Goal: Task Accomplishment & Management: Use online tool/utility

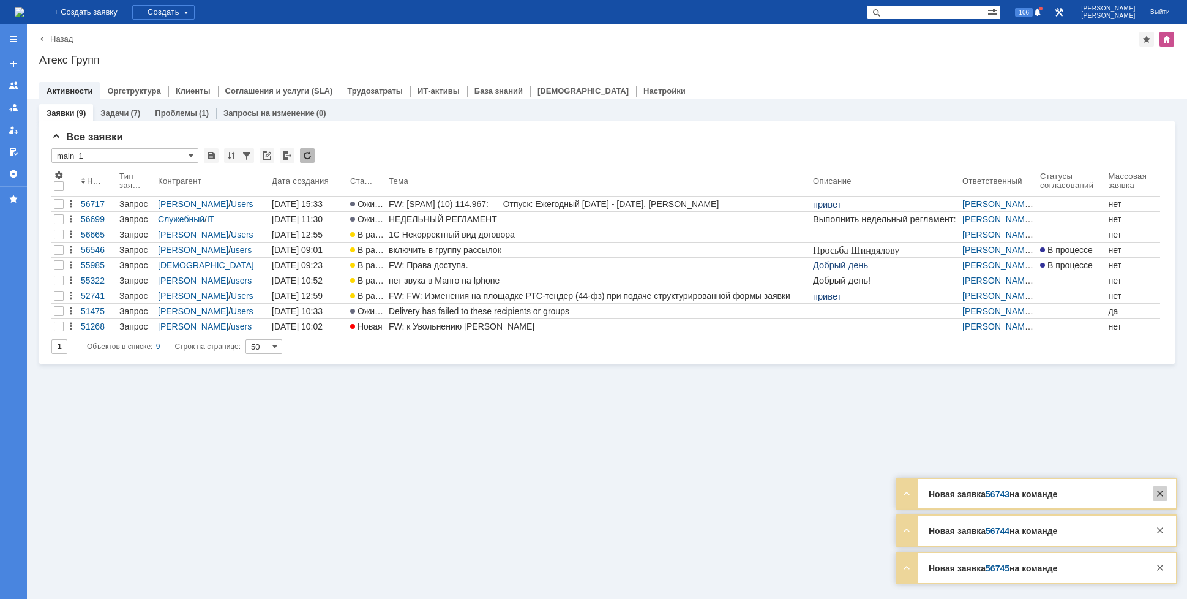
click at [1161, 492] on div at bounding box center [1160, 493] width 15 height 15
click at [1163, 526] on div at bounding box center [1160, 530] width 15 height 15
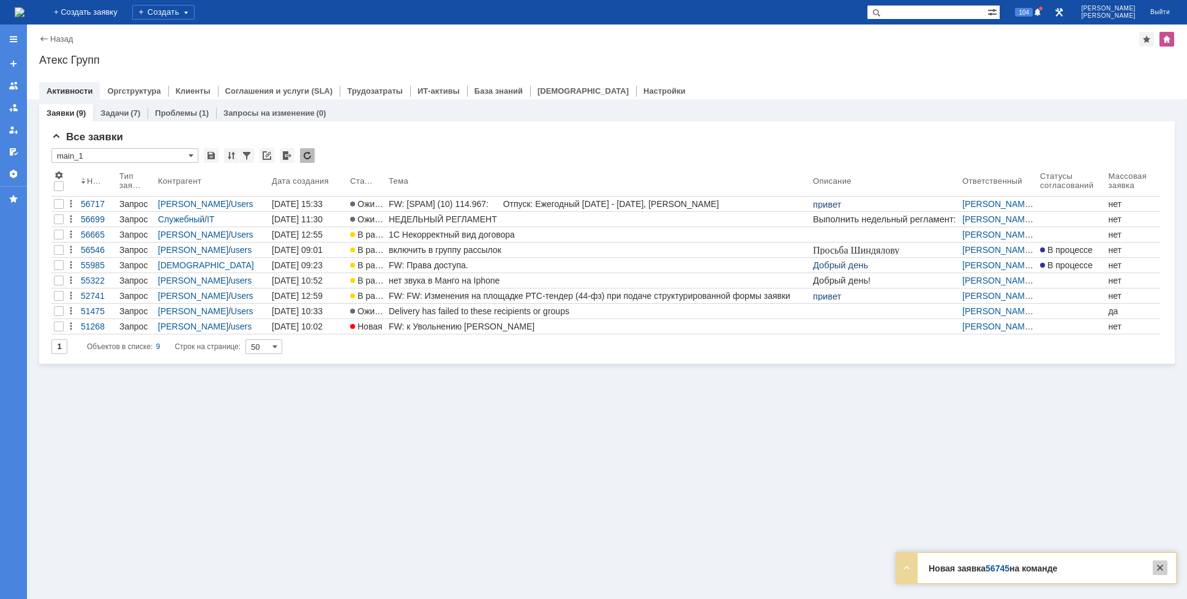
click at [1166, 573] on div at bounding box center [1160, 567] width 15 height 15
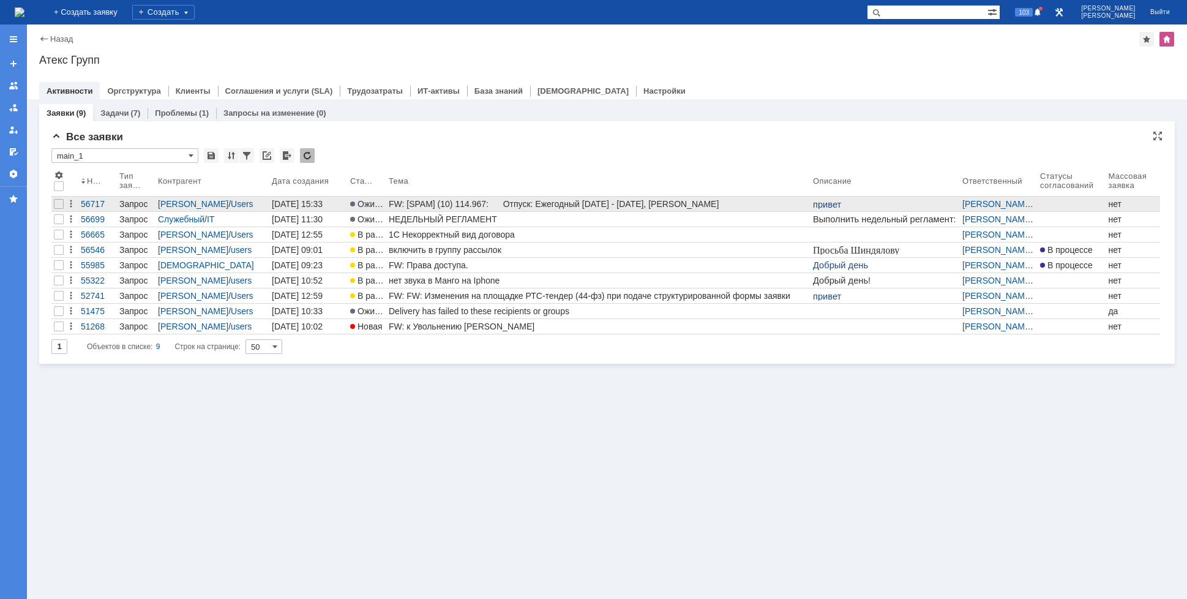
click at [431, 200] on div "FW: [SPAM] (10) 114.967: Отпуск: Ежегодный [DATE] - [DATE], [PERSON_NAME]" at bounding box center [598, 204] width 419 height 10
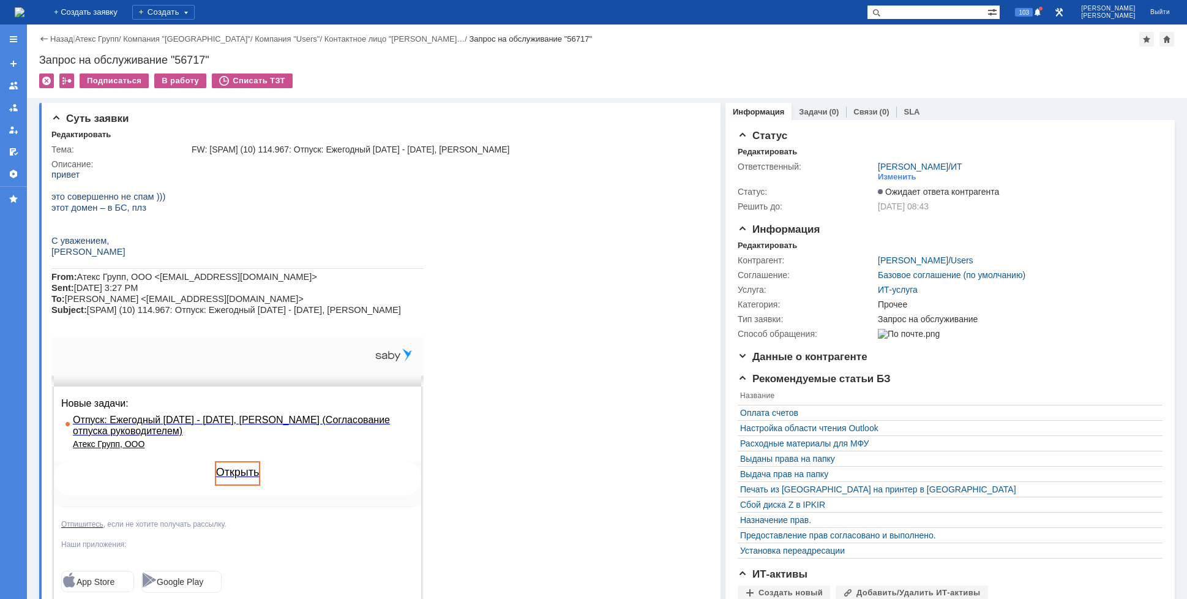
click at [24, 12] on img at bounding box center [20, 12] width 10 height 10
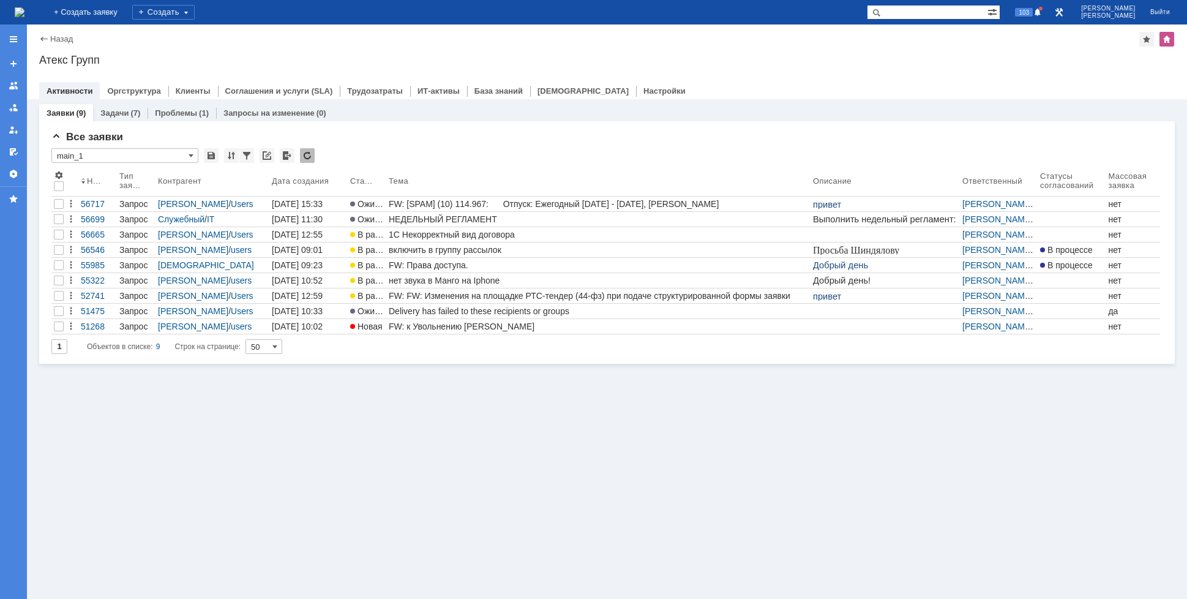
click at [24, 10] on img at bounding box center [20, 12] width 10 height 10
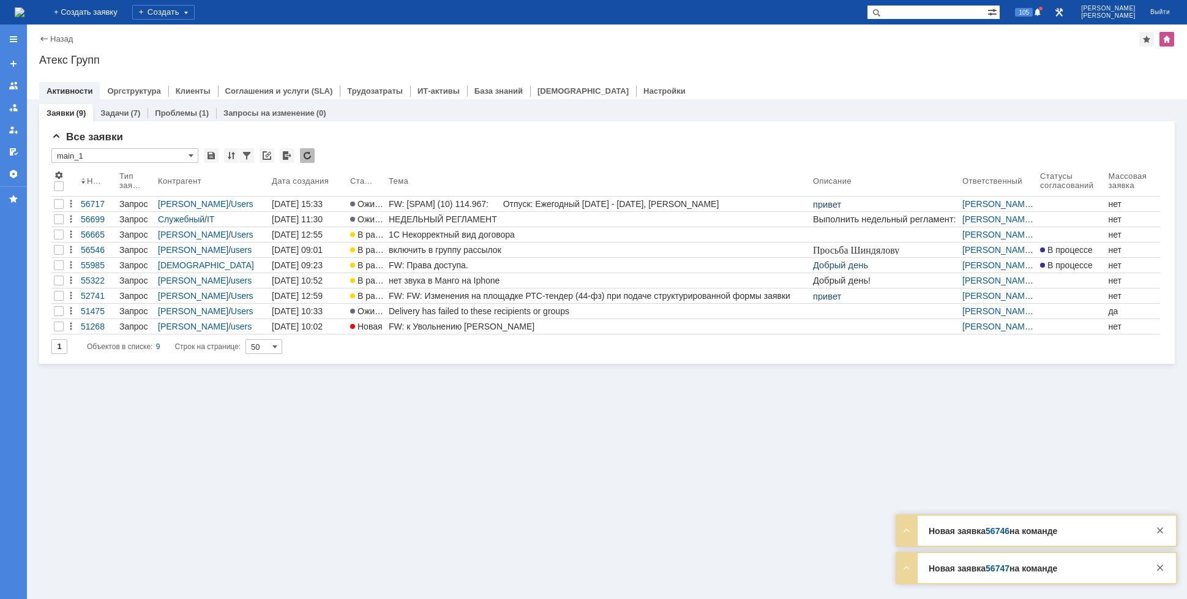
click at [847, 446] on div "Заявки (9) Задачи (7) Проблемы (1) Запросы на изменение (0) Все заявки * main_1…" at bounding box center [607, 349] width 1160 height 500
click at [24, 15] on img at bounding box center [20, 12] width 10 height 10
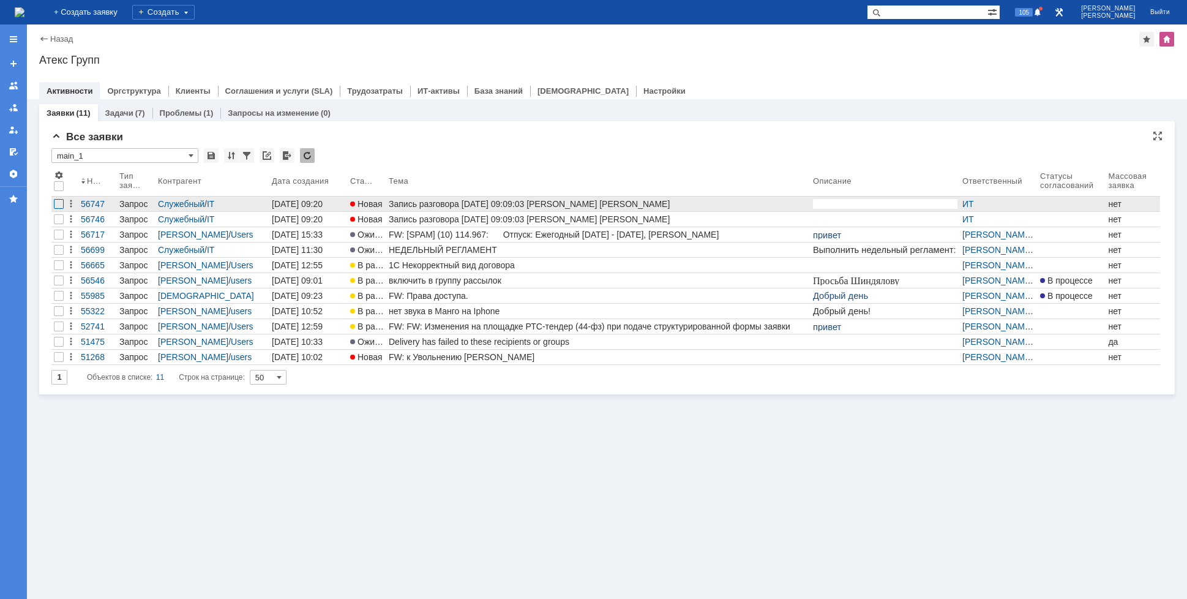
click at [62, 203] on div at bounding box center [59, 204] width 10 height 10
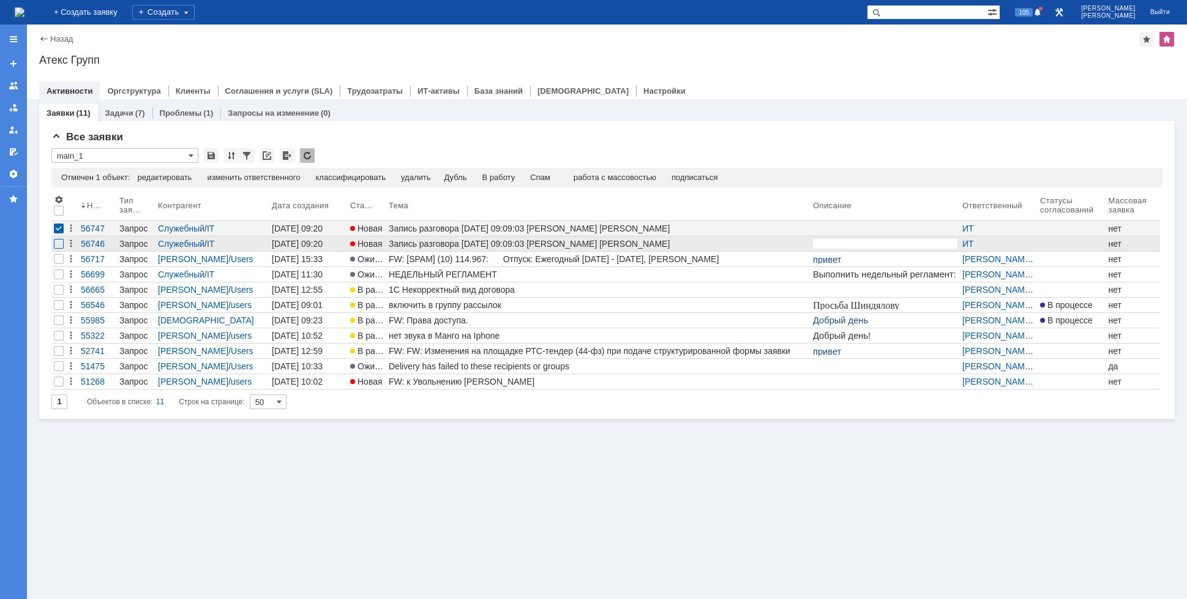
click at [62, 242] on div at bounding box center [59, 244] width 10 height 10
click at [518, 177] on div "Спам" at bounding box center [515, 178] width 20 height 10
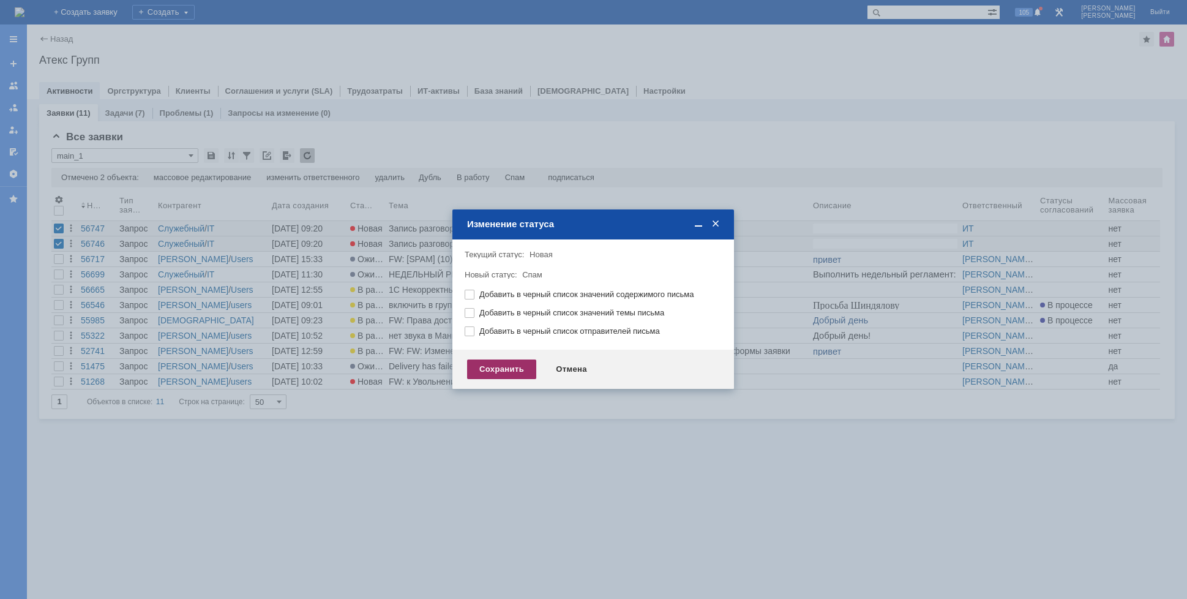
click at [503, 370] on div "Сохранить" at bounding box center [501, 369] width 69 height 20
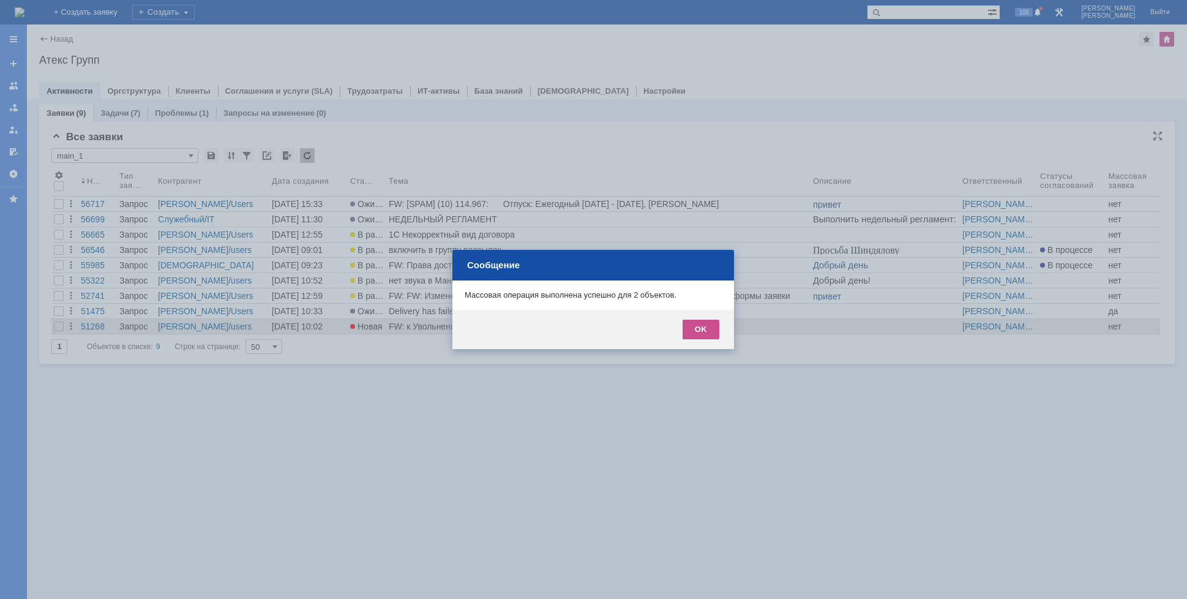
drag, startPoint x: 714, startPoint y: 325, endPoint x: 694, endPoint y: 323, distance: 20.9
click at [714, 325] on div "OK" at bounding box center [701, 330] width 37 height 20
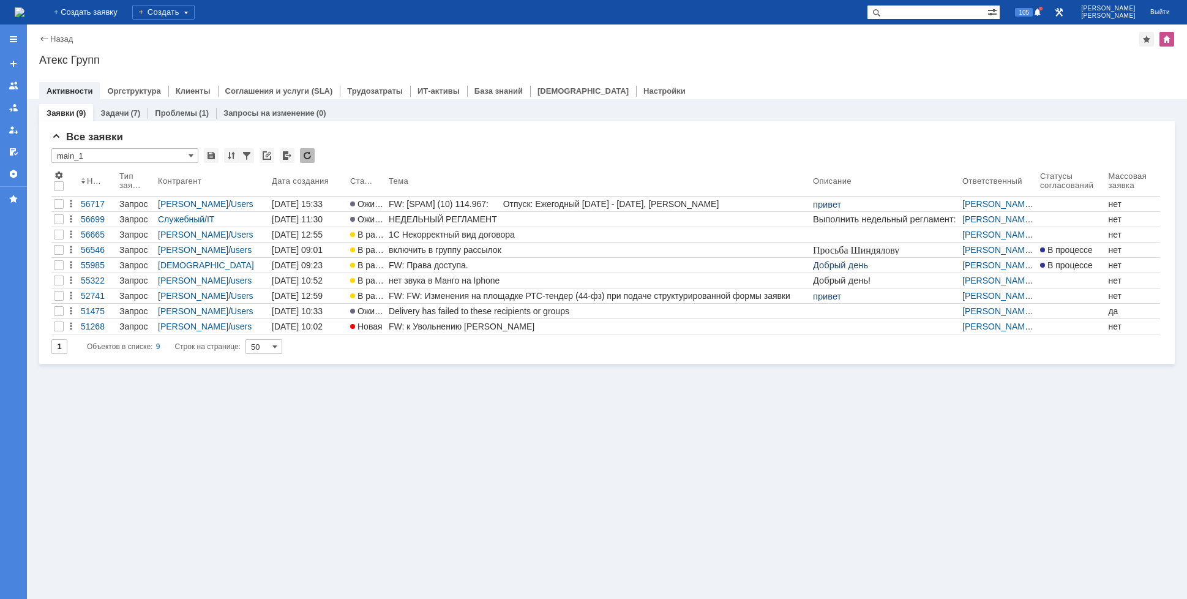
click at [539, 419] on div "Заявки (9) Задачи (7) Проблемы (1) Запросы на изменение (0) Все заявки * main_1…" at bounding box center [607, 349] width 1160 height 500
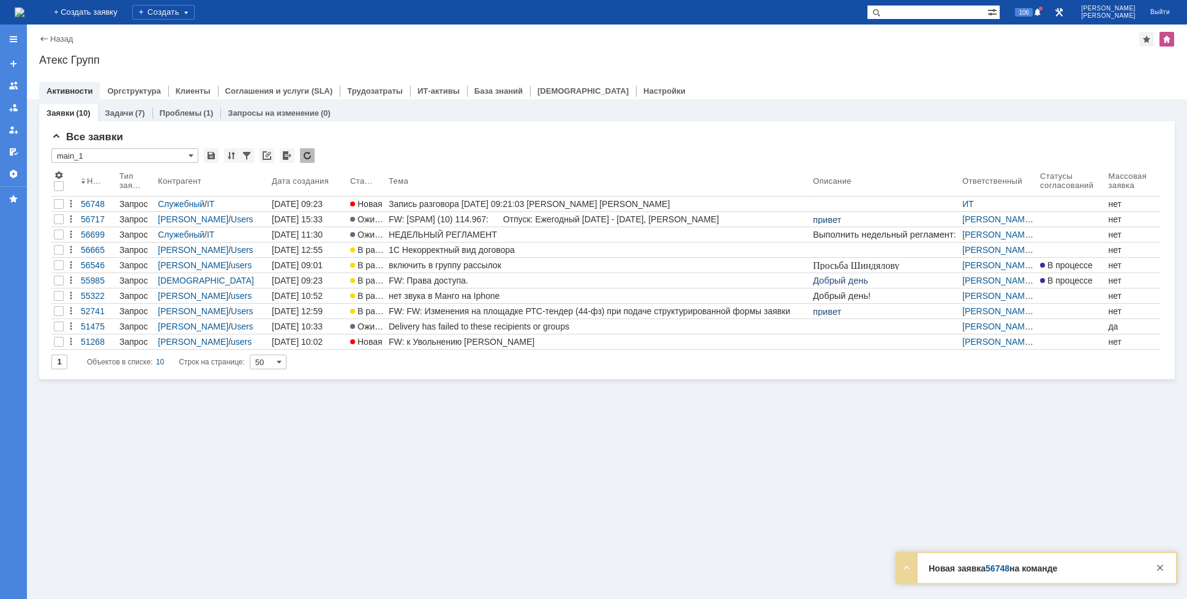
click at [24, 14] on img at bounding box center [20, 12] width 10 height 10
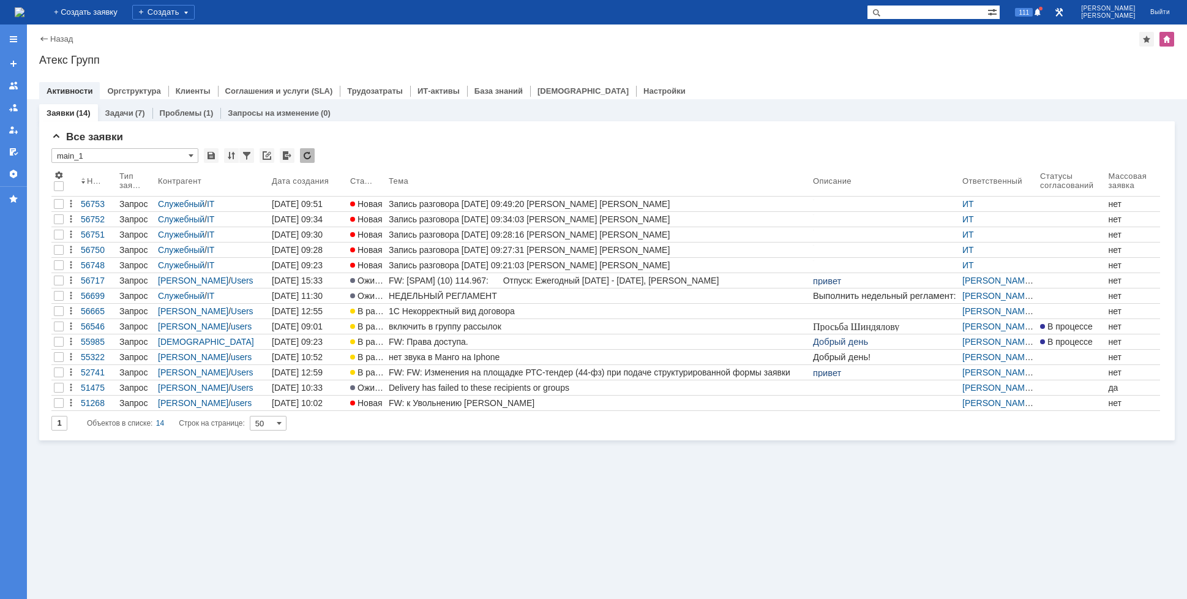
drag, startPoint x: 347, startPoint y: 517, endPoint x: 348, endPoint y: 497, distance: 19.6
click at [348, 516] on div "Заявки (14) Задачи (7) Проблемы (1) Запросы на изменение (0) Все заявки * main_…" at bounding box center [607, 349] width 1160 height 500
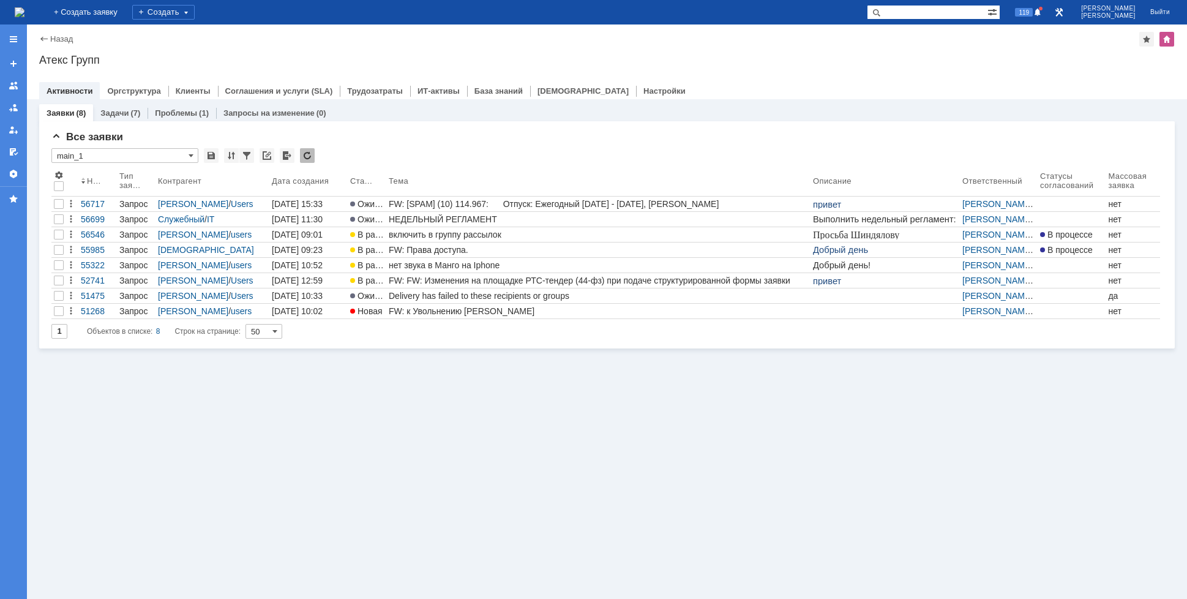
click at [24, 10] on img at bounding box center [20, 12] width 10 height 10
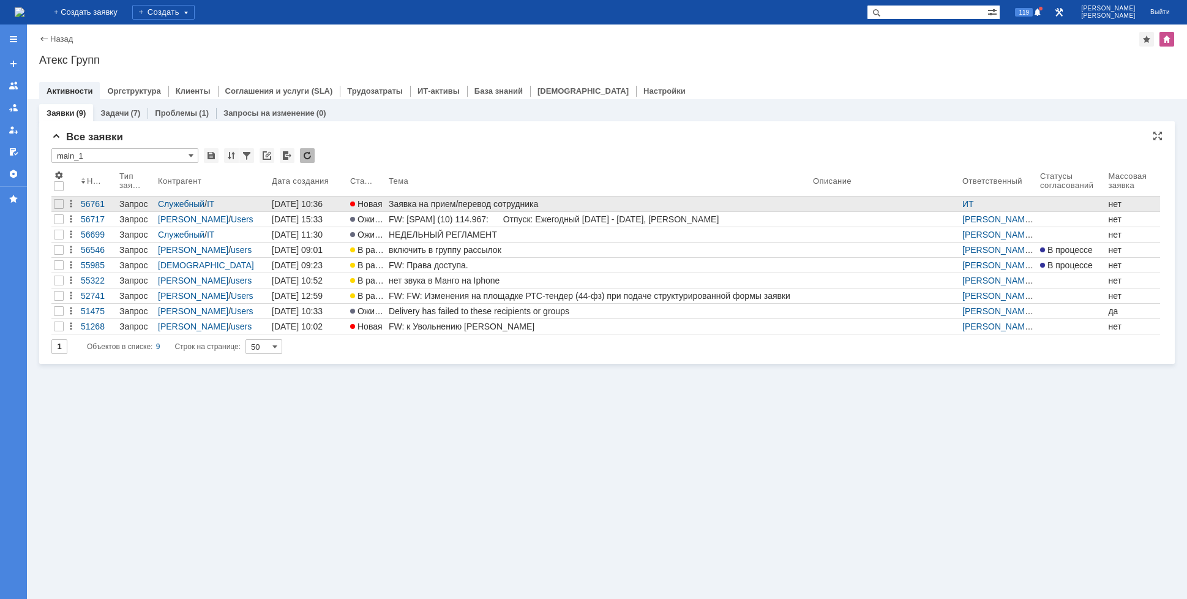
click at [455, 204] on div "Заявка на прием/перевод сотрудника" at bounding box center [598, 204] width 419 height 10
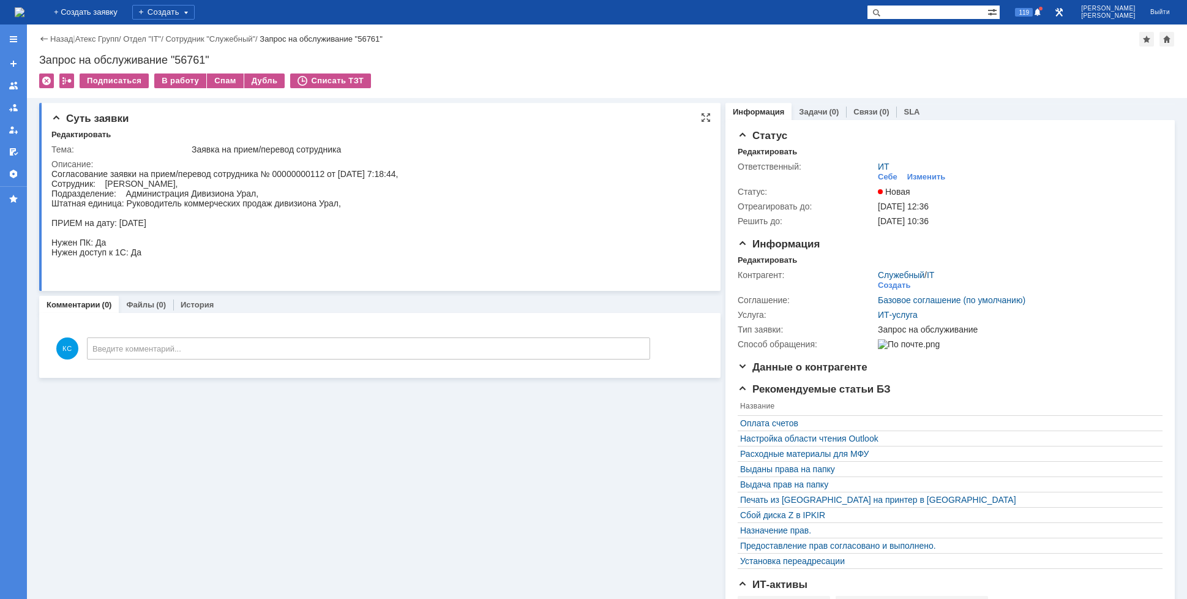
drag, startPoint x: 168, startPoint y: 179, endPoint x: 208, endPoint y: 187, distance: 40.0
click at [206, 187] on div "Согласование заявки на прием/перевод сотрудника № 00000000112 от [DATE] 7:18:44…" at bounding box center [224, 223] width 347 height 108
click at [231, 188] on div "Согласование заявки на прием/перевод сотрудника № 00000000112 от [DATE] 7:18:44…" at bounding box center [224, 223] width 347 height 108
drag, startPoint x: 239, startPoint y: 184, endPoint x: 163, endPoint y: 186, distance: 75.9
click at [163, 186] on div "Согласование заявки на прием/перевод сотрудника № 00000000112 от [DATE] 7:18:44…" at bounding box center [224, 223] width 347 height 108
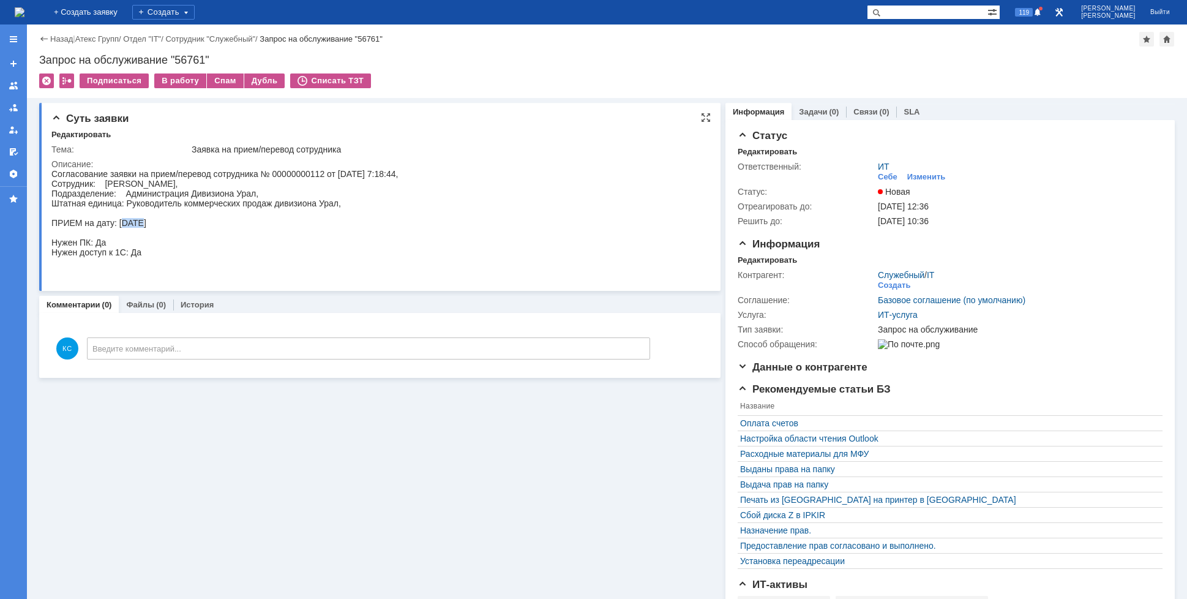
drag, startPoint x: 123, startPoint y: 223, endPoint x: 141, endPoint y: 224, distance: 18.4
click at [141, 224] on div "Согласование заявки на прием/перевод сотрудника № 00000000112 от [DATE] 7:18:44…" at bounding box center [224, 223] width 347 height 108
drag, startPoint x: 156, startPoint y: 218, endPoint x: 113, endPoint y: 224, distance: 43.3
click at [114, 223] on div "Согласование заявки на прием/перевод сотрудника № 00000000112 от [DATE] 7:18:44…" at bounding box center [224, 223] width 347 height 108
click at [90, 212] on div "Согласование заявки на прием/перевод сотрудника № 00000000112 от [DATE] 7:18:44…" at bounding box center [224, 223] width 347 height 108
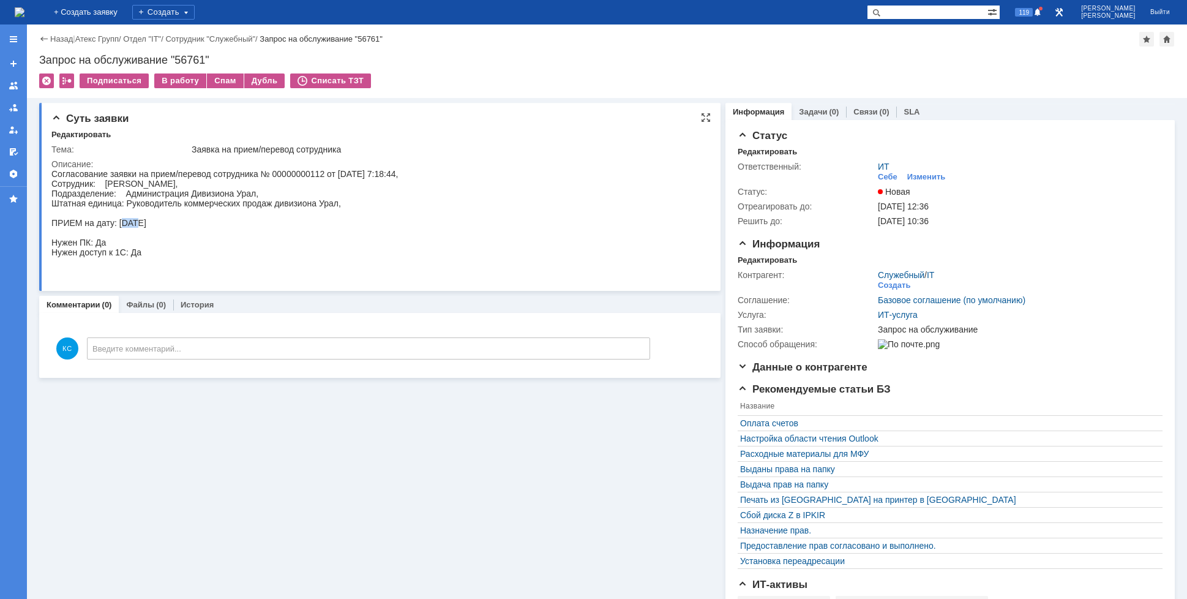
drag, startPoint x: 126, startPoint y: 225, endPoint x: 153, endPoint y: 221, distance: 27.3
click at [152, 222] on div "Согласование заявки на прием/перевод сотрудника № 00000000112 от [DATE] 7:18:44…" at bounding box center [224, 223] width 347 height 108
drag, startPoint x: 348, startPoint y: 178, endPoint x: 381, endPoint y: 171, distance: 33.1
click at [380, 171] on div "Согласование заявки на прием/перевод сотрудника № 00000000112 от [DATE] 7:18:44…" at bounding box center [224, 223] width 347 height 108
click at [392, 171] on div "Согласование заявки на прием/перевод сотрудника № 00000000112 от [DATE] 7:18:44…" at bounding box center [224, 223] width 347 height 108
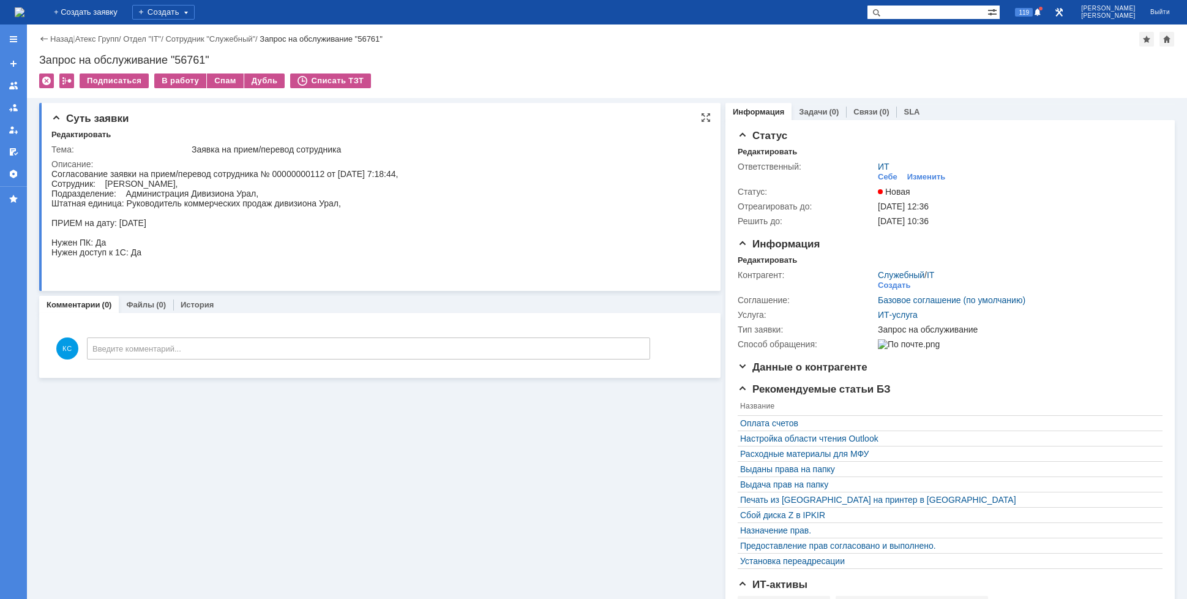
drag, startPoint x: 404, startPoint y: 171, endPoint x: 384, endPoint y: 171, distance: 19.6
click at [384, 171] on div "Согласование заявки на прием/перевод сотрудника № 00000000112 от [DATE] 7:18:44…" at bounding box center [224, 223] width 347 height 108
drag, startPoint x: 344, startPoint y: 173, endPoint x: 364, endPoint y: 171, distance: 19.7
click at [364, 171] on div "Согласование заявки на прием/перевод сотрудника № 00000000112 от [DATE] 7:18:44…" at bounding box center [224, 223] width 347 height 108
drag, startPoint x: 388, startPoint y: 174, endPoint x: 403, endPoint y: 175, distance: 14.7
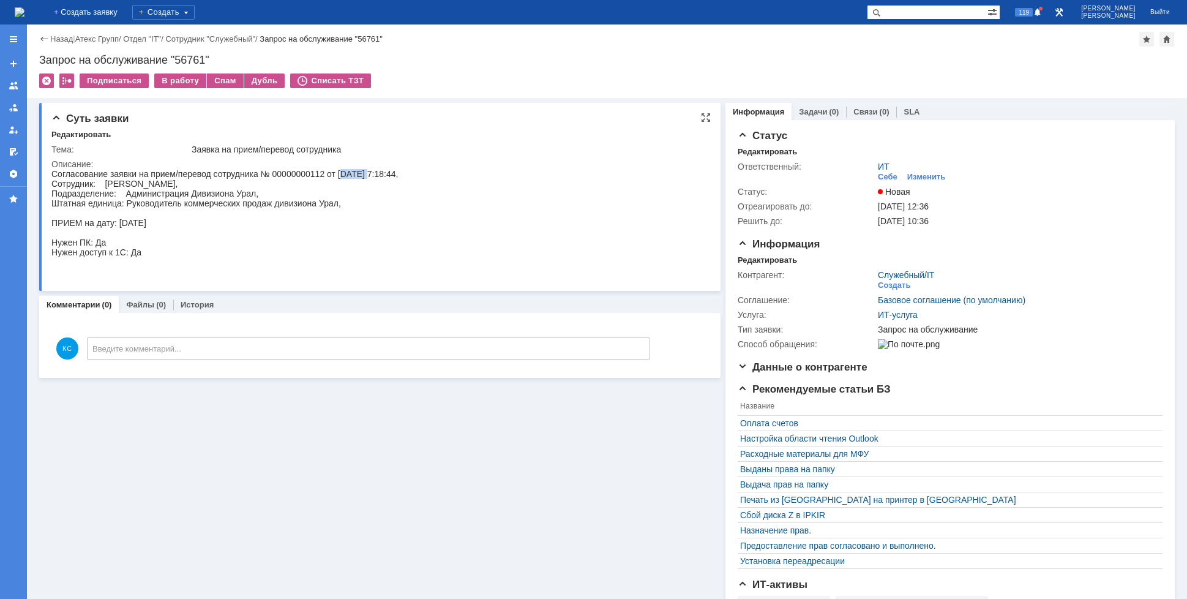
click at [398, 175] on div "Согласование заявки на прием/перевод сотрудника № 00000000112 от [DATE] 7:18:44…" at bounding box center [224, 223] width 347 height 108
click at [398, 173] on div "Согласование заявки на прием/перевод сотрудника № 00000000112 от [DATE] 7:18:44…" at bounding box center [224, 223] width 347 height 108
drag, startPoint x: 402, startPoint y: 173, endPoint x: 386, endPoint y: 174, distance: 16.0
click at [386, 174] on div "Согласование заявки на прием/перевод сотрудника № 00000000112 от [DATE] 7:18:44…" at bounding box center [224, 223] width 347 height 108
drag, startPoint x: 921, startPoint y: 222, endPoint x: 934, endPoint y: 222, distance: 12.2
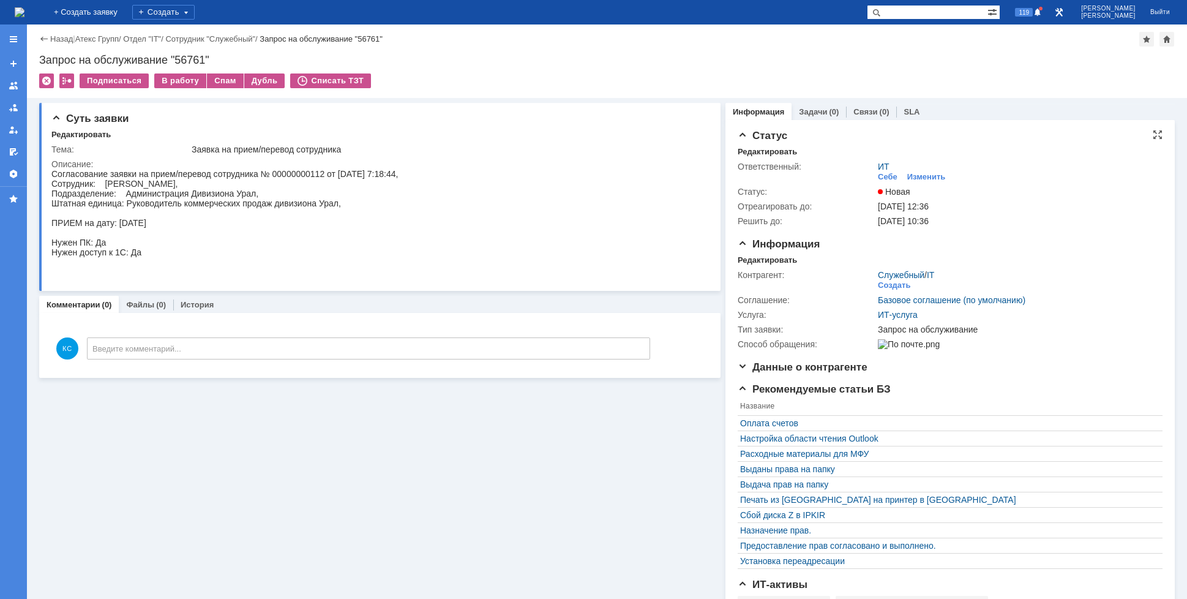
click at [929, 222] on span "[DATE] 10:36" at bounding box center [903, 221] width 51 height 10
drag, startPoint x: 923, startPoint y: 206, endPoint x: 929, endPoint y: 206, distance: 6.7
click at [929, 206] on span "[DATE] 12:36" at bounding box center [903, 206] width 51 height 10
click at [398, 177] on div "Согласование заявки на прием/перевод сотрудника № 00000000112 от [DATE] 7:18:44…" at bounding box center [224, 223] width 347 height 108
drag, startPoint x: 403, startPoint y: 173, endPoint x: 388, endPoint y: 174, distance: 15.9
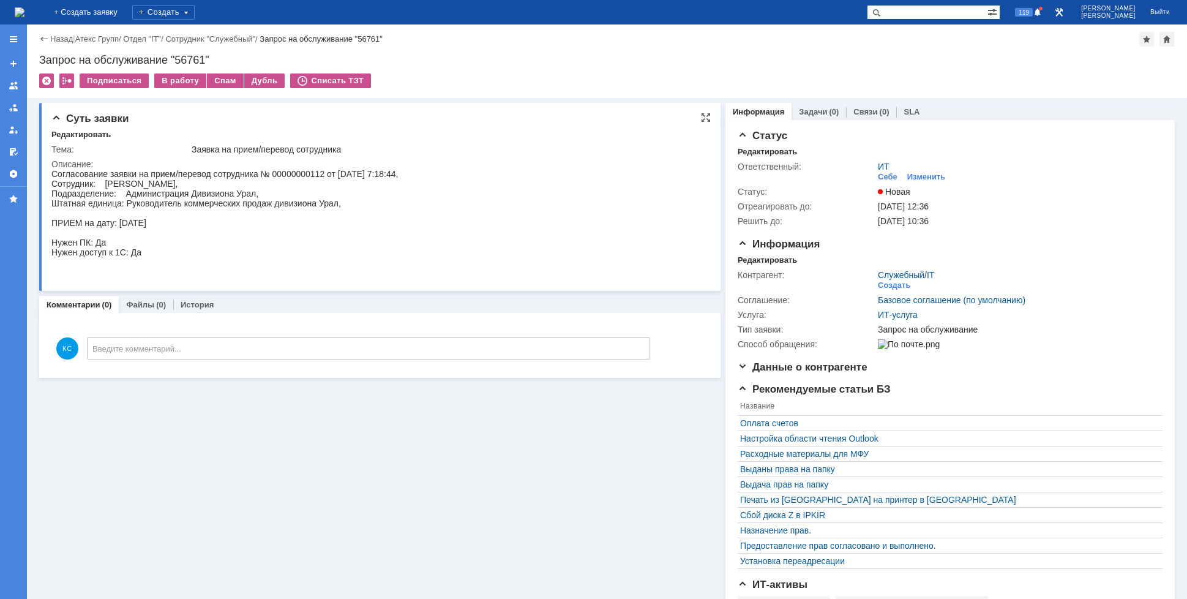
click at [388, 174] on div "Согласование заявки на прием/перевод сотрудника № 00000000112 от [DATE] 7:18:44…" at bounding box center [224, 223] width 347 height 108
drag, startPoint x: 141, startPoint y: 195, endPoint x: 186, endPoint y: 200, distance: 44.9
click at [174, 197] on div "Согласование заявки на прием/перевод сотрудника № 00000000112 от [DATE] 7:18:44…" at bounding box center [224, 223] width 347 height 108
drag, startPoint x: 195, startPoint y: 201, endPoint x: 211, endPoint y: 203, distance: 16.0
click at [204, 203] on div "Согласование заявки на прием/перевод сотрудника № 00000000112 от [DATE] 7:18:44…" at bounding box center [224, 223] width 347 height 108
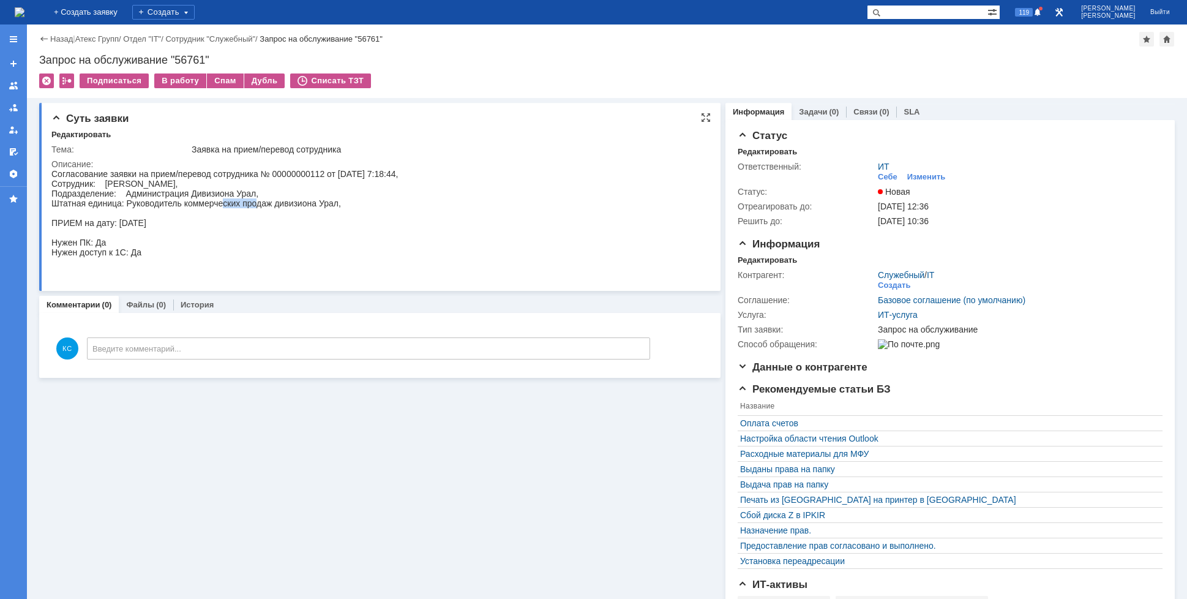
drag, startPoint x: 228, startPoint y: 201, endPoint x: 271, endPoint y: 201, distance: 42.9
click at [270, 201] on div "Согласование заявки на прием/перевод сотрудника № 00000000112 от [DATE] 7:18:44…" at bounding box center [224, 223] width 347 height 108
drag, startPoint x: 277, startPoint y: 205, endPoint x: 298, endPoint y: 206, distance: 21.4
click at [298, 205] on div "Согласование заявки на прием/перевод сотрудника № 00000000112 от [DATE] 7:18:44…" at bounding box center [224, 223] width 347 height 108
click at [143, 305] on link "Файлы" at bounding box center [140, 304] width 28 height 9
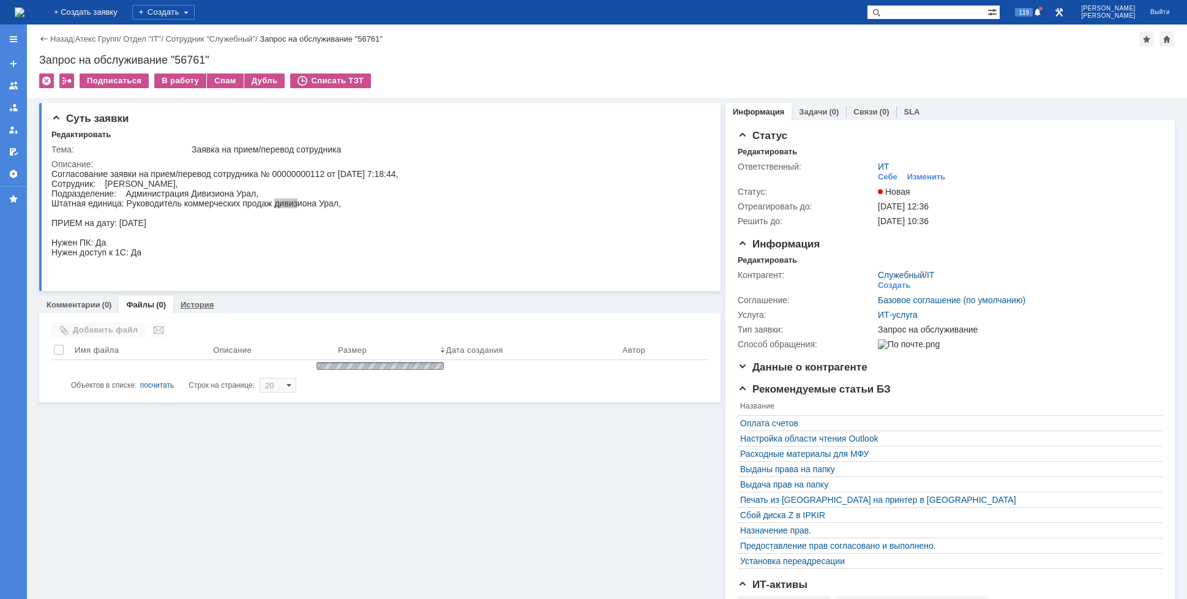
click at [204, 304] on link "История" at bounding box center [197, 304] width 33 height 9
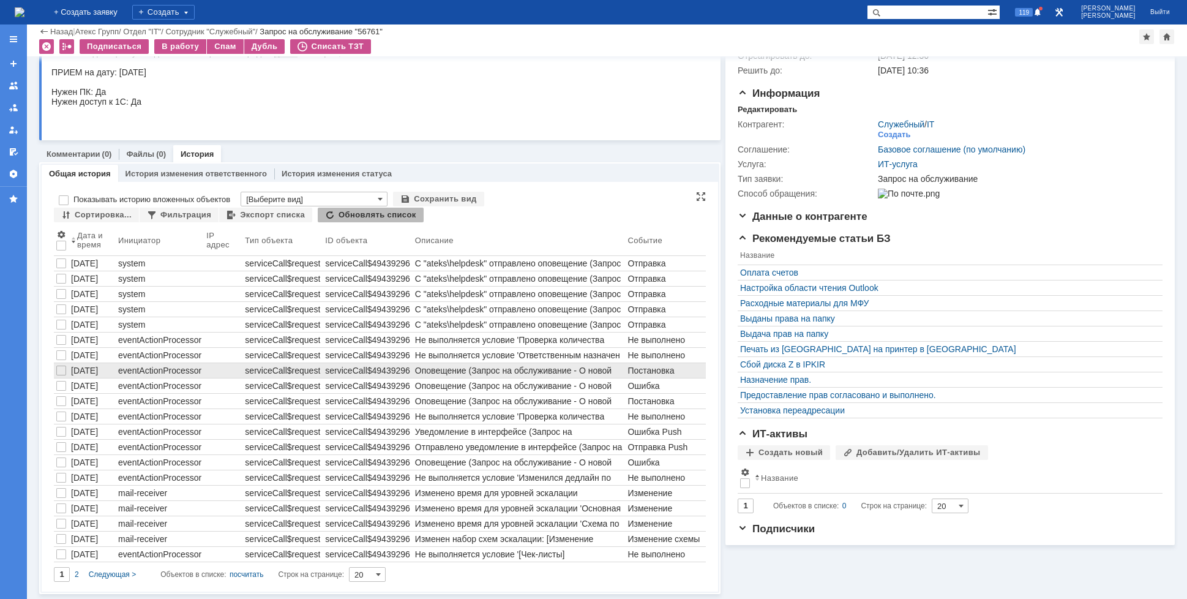
scroll to position [110, 0]
click at [77, 575] on span "2" at bounding box center [77, 574] width 4 height 9
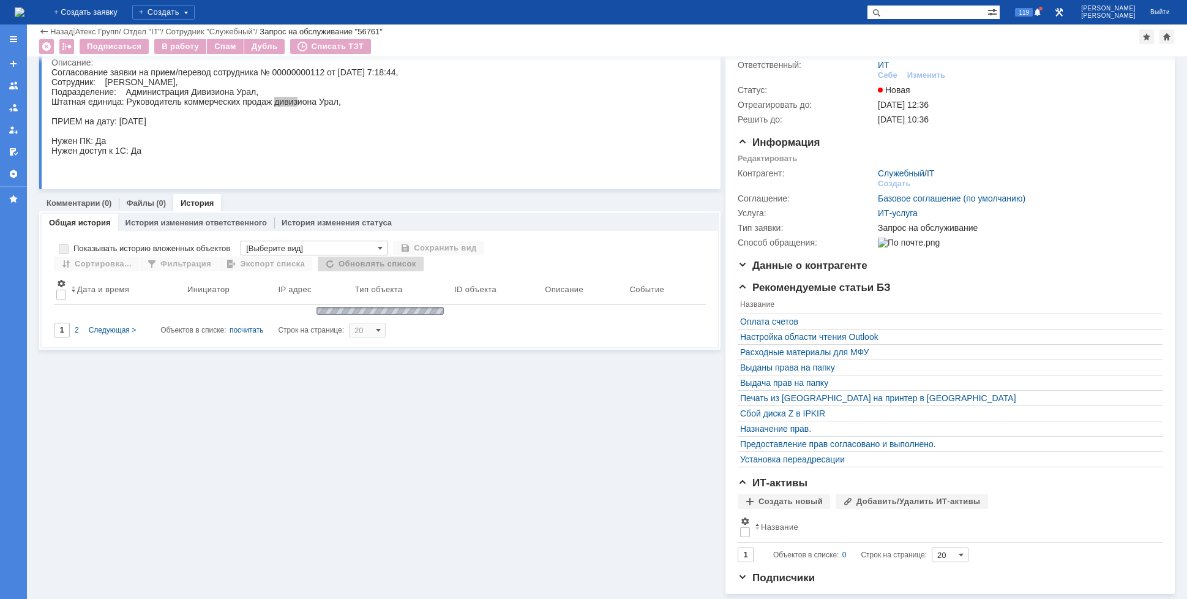
type input "2"
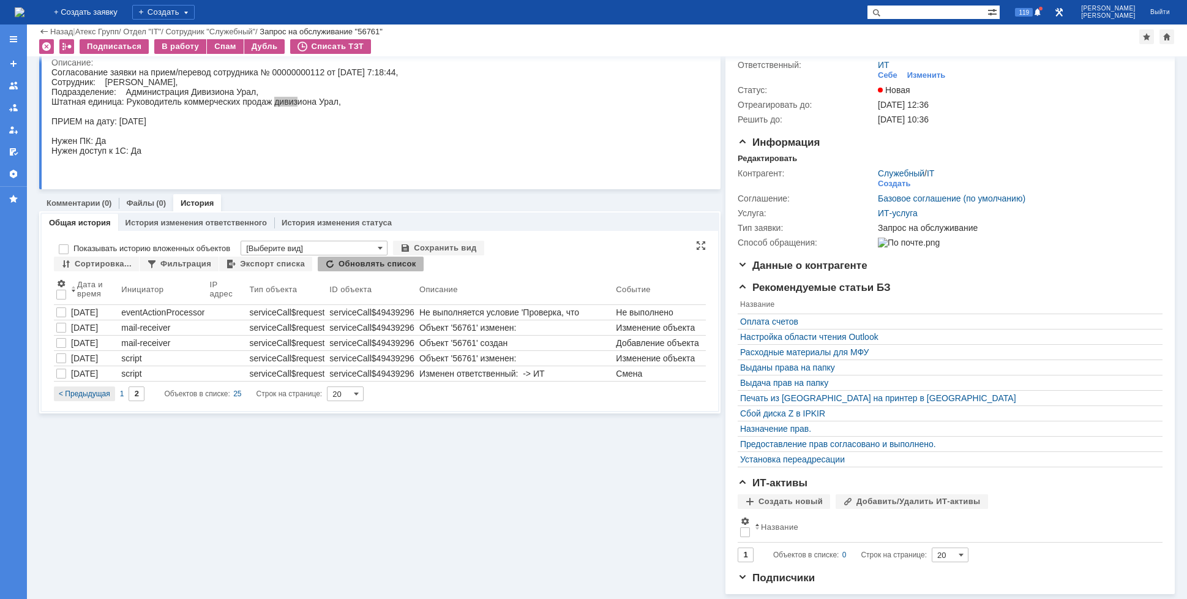
click at [89, 389] on span "< Предыдущая" at bounding box center [84, 393] width 51 height 9
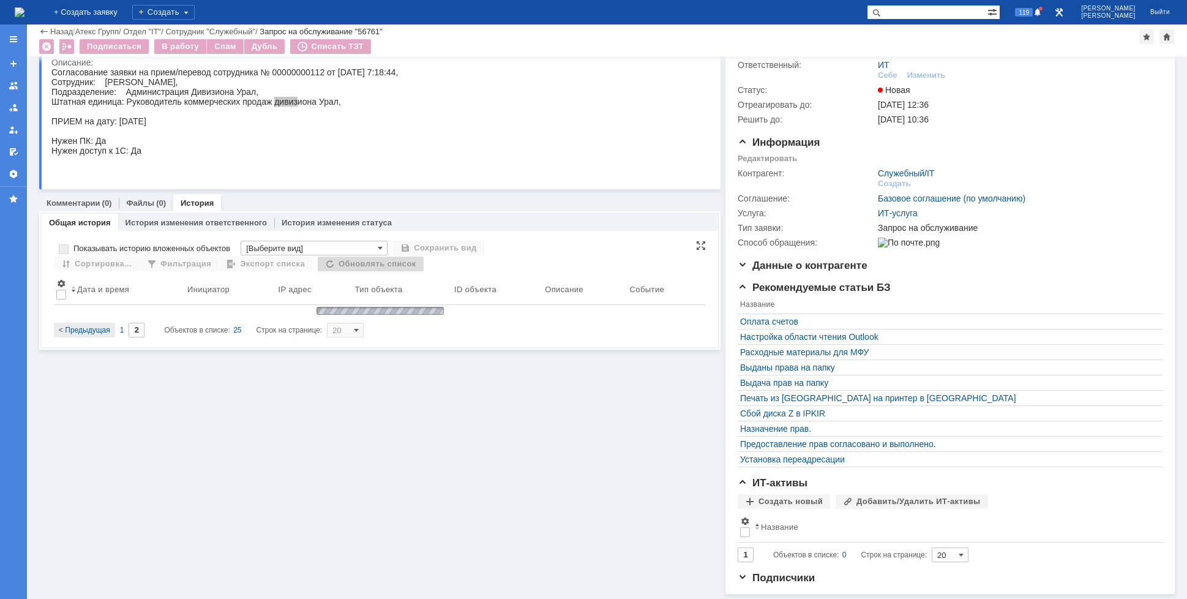
type input "1"
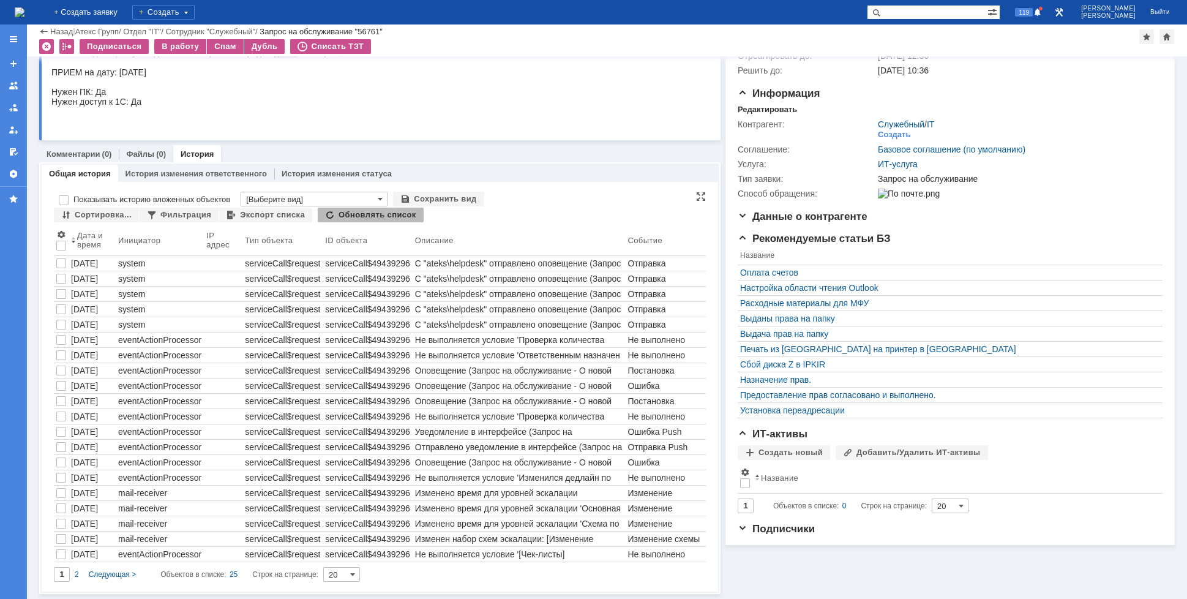
scroll to position [0, 0]
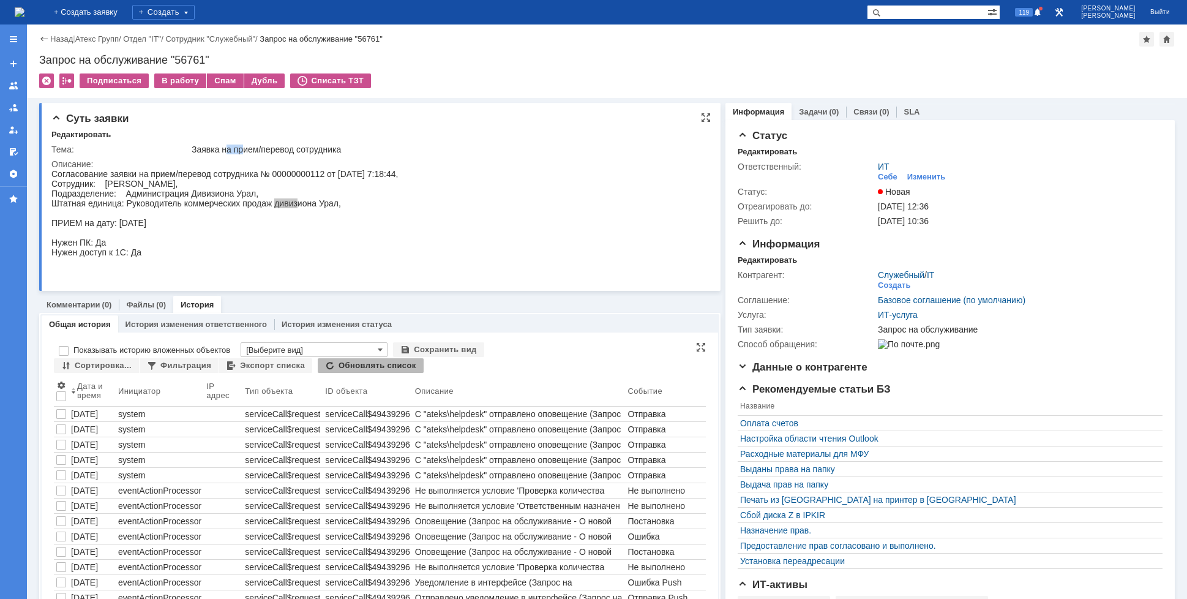
drag, startPoint x: 227, startPoint y: 147, endPoint x: 249, endPoint y: 147, distance: 22.0
click at [244, 147] on div "Заявка на прием/перевод сотрудника" at bounding box center [447, 149] width 510 height 10
drag, startPoint x: 274, startPoint y: 148, endPoint x: 298, endPoint y: 149, distance: 23.9
click at [294, 149] on div "Заявка на прием/перевод сотрудника" at bounding box center [447, 149] width 510 height 10
drag, startPoint x: 318, startPoint y: 148, endPoint x: 328, endPoint y: 148, distance: 10.4
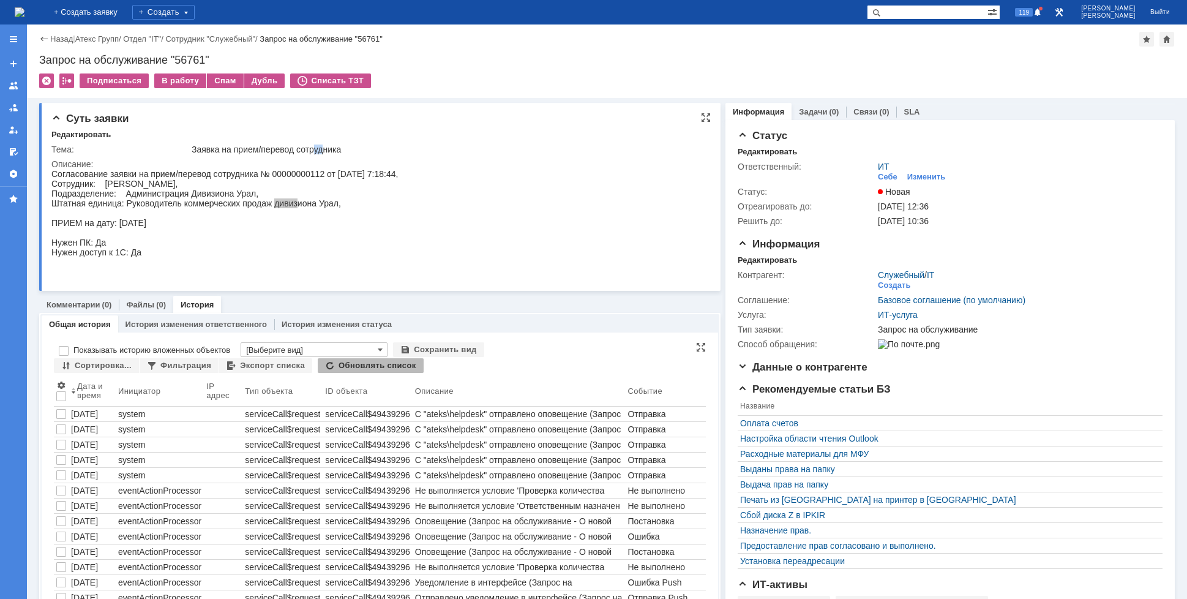
click at [328, 148] on div "Заявка на прием/перевод сотрудника" at bounding box center [447, 149] width 510 height 10
drag, startPoint x: 199, startPoint y: 150, endPoint x: 215, endPoint y: 150, distance: 15.9
click at [215, 150] on div "Заявка на прием/перевод сотрудника" at bounding box center [447, 149] width 510 height 10
drag, startPoint x: 237, startPoint y: 151, endPoint x: 252, endPoint y: 151, distance: 14.7
click at [252, 151] on div "Заявка на прием/перевод сотрудника" at bounding box center [447, 149] width 510 height 10
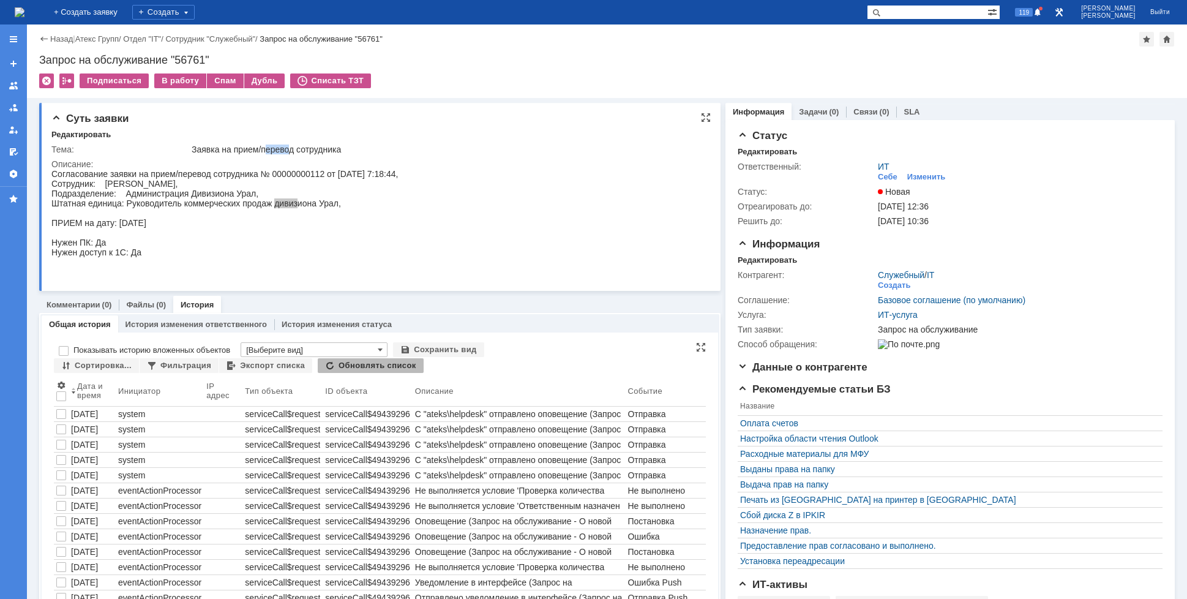
drag, startPoint x: 274, startPoint y: 148, endPoint x: 291, endPoint y: 148, distance: 17.1
click at [291, 148] on div "Заявка на прием/перевод сотрудника" at bounding box center [447, 149] width 510 height 10
click at [208, 200] on div "Согласование заявки на прием/перевод сотрудника № 00000000112 от [DATE] 7:18:44…" at bounding box center [224, 223] width 347 height 108
drag, startPoint x: 319, startPoint y: 204, endPoint x: 181, endPoint y: 203, distance: 137.8
click at [181, 203] on div "Согласование заявки на прием/перевод сотрудника № 00000000112 от [DATE] 7:18:44…" at bounding box center [224, 223] width 347 height 108
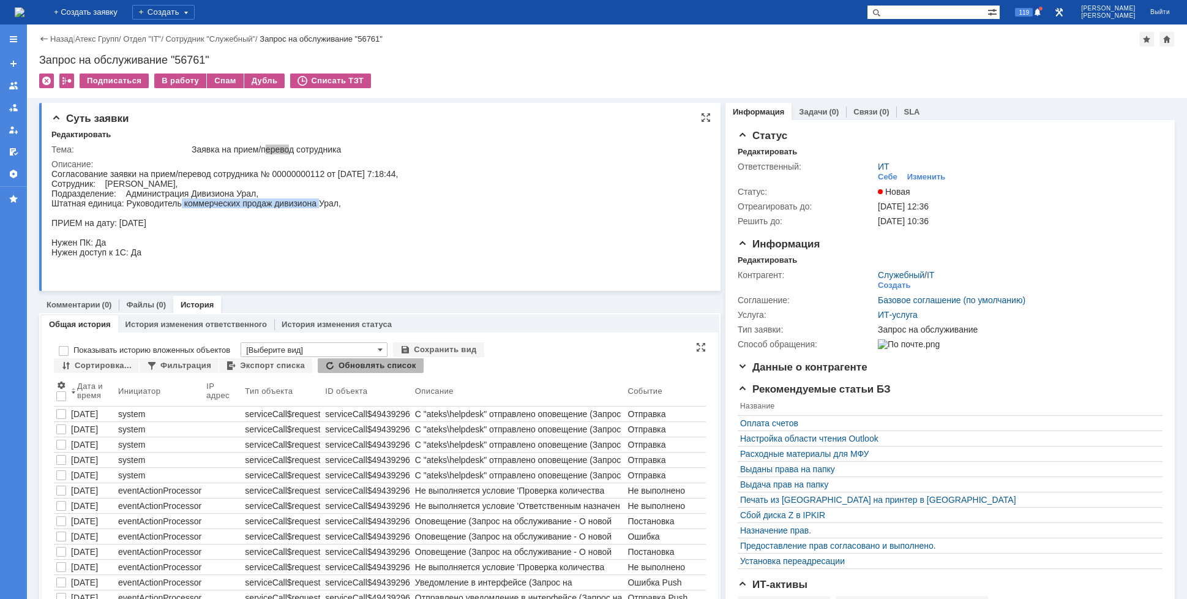
drag, startPoint x: 178, startPoint y: 178, endPoint x: 186, endPoint y: 179, distance: 7.4
click at [186, 179] on div "Согласование заявки на прием/перевод сотрудника № 00000000112 от [DATE] 7:18:44…" at bounding box center [224, 223] width 347 height 108
click at [195, 183] on div "Согласование заявки на прием/перевод сотрудника № 00000000112 от [DATE] 7:18:44…" at bounding box center [224, 223] width 347 height 108
click at [88, 308] on link "Комментарии" at bounding box center [74, 304] width 54 height 9
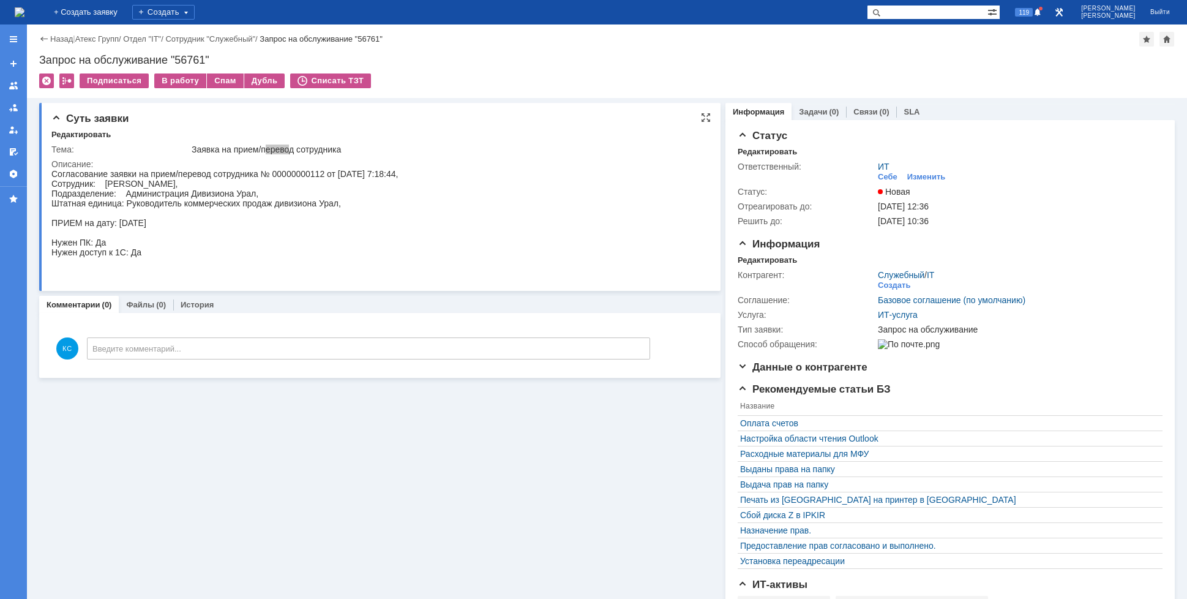
click at [219, 190] on div "Согласование заявки на прием/перевод сотрудника № 00000000112 от [DATE] 7:18:44…" at bounding box center [224, 223] width 347 height 108
drag, startPoint x: 207, startPoint y: 193, endPoint x: 227, endPoint y: 193, distance: 20.2
click at [227, 193] on div "Согласование заявки на прием/перевод сотрудника № 00000000112 от [DATE] 7:18:44…" at bounding box center [224, 223] width 347 height 108
click at [223, 206] on div "Согласование заявки на прием/перевод сотрудника № 00000000112 от [DATE] 7:18:44…" at bounding box center [224, 223] width 347 height 108
drag, startPoint x: 209, startPoint y: 206, endPoint x: 224, endPoint y: 204, distance: 14.7
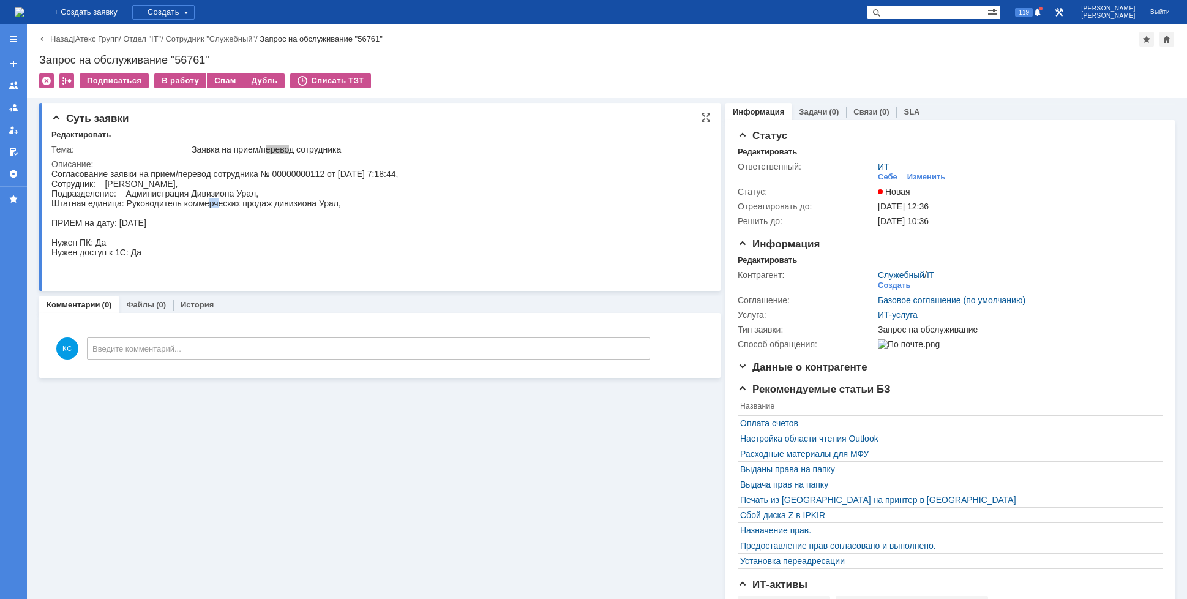
click at [222, 205] on div "Согласование заявки на прием/перевод сотрудника № 00000000112 от [DATE] 7:18:44…" at bounding box center [224, 223] width 347 height 108
drag, startPoint x: 246, startPoint y: 204, endPoint x: 257, endPoint y: 203, distance: 11.1
click at [255, 203] on div "Согласование заявки на прием/перевод сотрудника № 00000000112 от [DATE] 7:18:44…" at bounding box center [224, 223] width 347 height 108
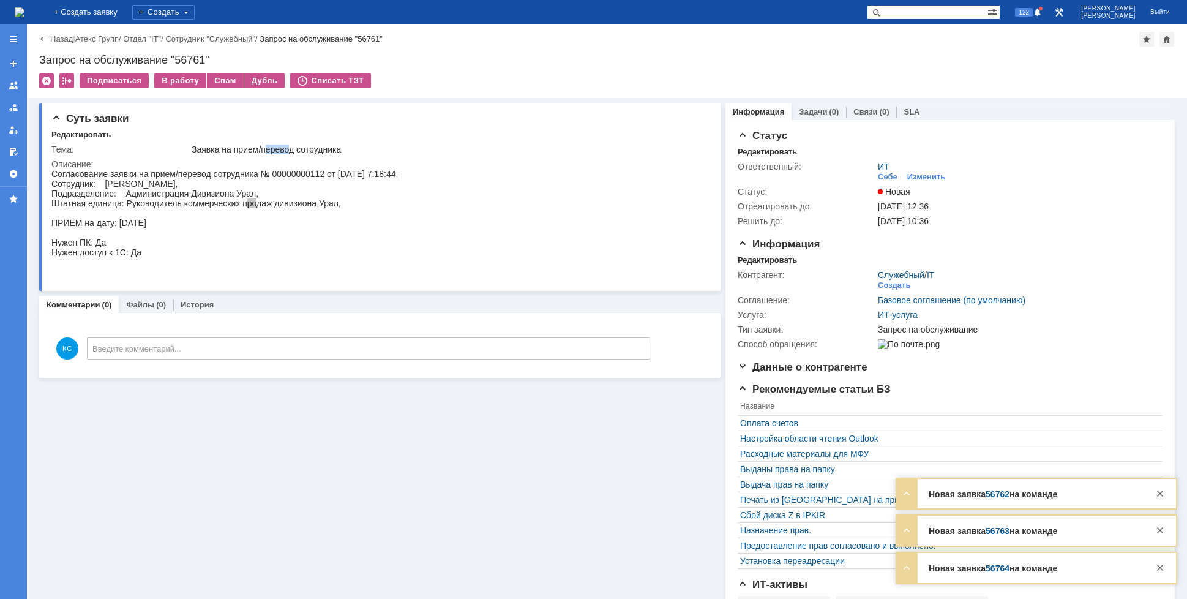
click at [24, 12] on img at bounding box center [20, 12] width 10 height 10
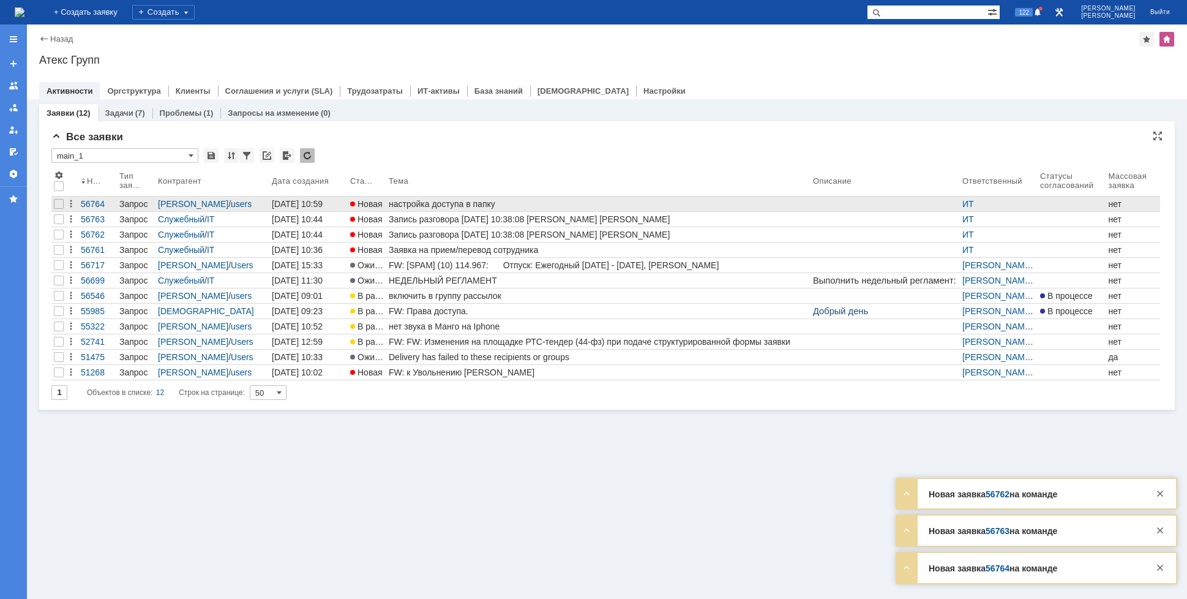
click at [418, 200] on div "настройка доступа в папку" at bounding box center [598, 204] width 419 height 10
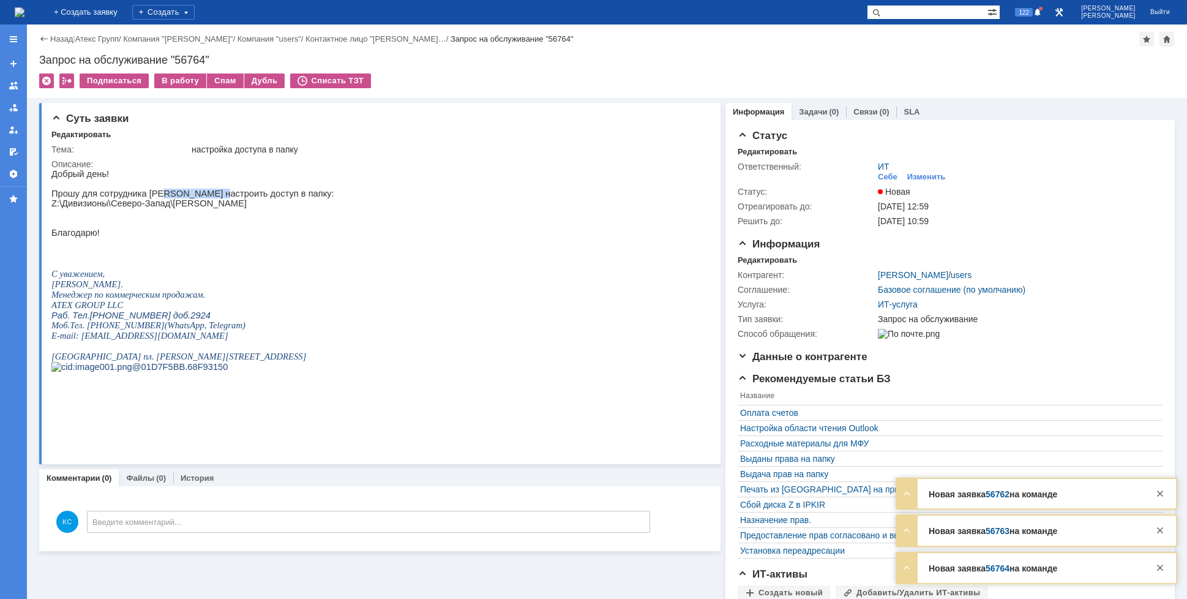
drag, startPoint x: 154, startPoint y: 194, endPoint x: 220, endPoint y: 199, distance: 66.3
click at [208, 198] on p "Прошу для сотрудника [PERSON_NAME] настроить доступ в папку:" at bounding box center [192, 194] width 283 height 10
drag, startPoint x: 245, startPoint y: 199, endPoint x: 257, endPoint y: 199, distance: 12.2
click at [257, 198] on p "Прошу для сотрудника [PERSON_NAME] настроить доступ в папку:" at bounding box center [192, 194] width 283 height 10
drag, startPoint x: 168, startPoint y: 208, endPoint x: 193, endPoint y: 207, distance: 25.1
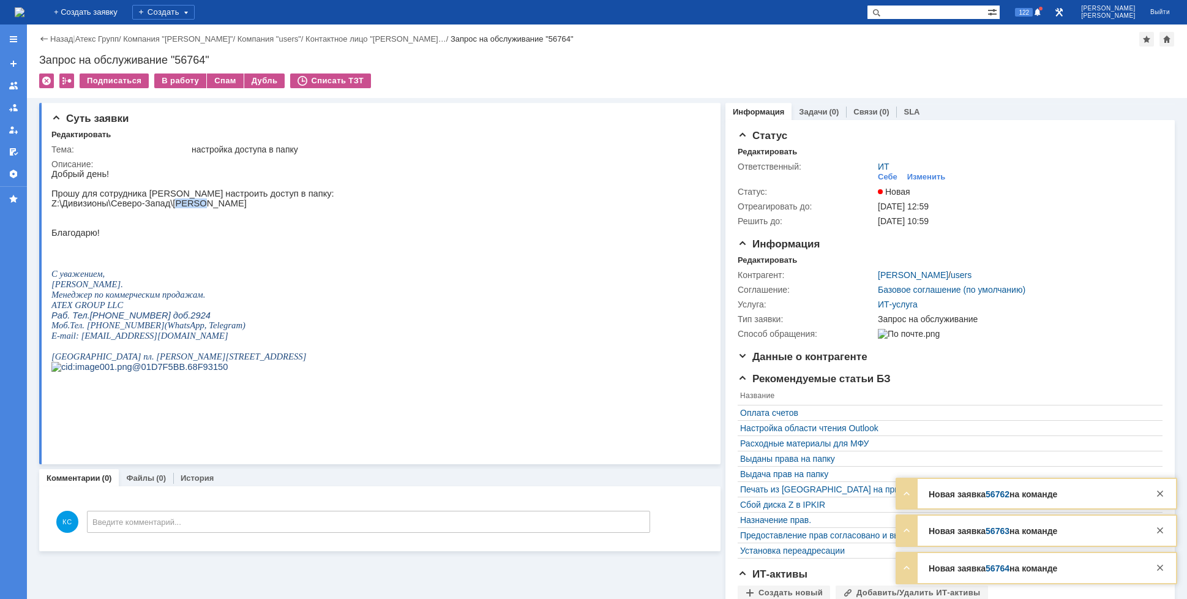
click at [193, 207] on p "Z:\Дивизионы\Северо-Запад\[PERSON_NAME]" at bounding box center [192, 203] width 283 height 10
click at [165, 208] on p "Z:\Дивизионы\Северо-Запад\[PERSON_NAME]" at bounding box center [192, 203] width 283 height 10
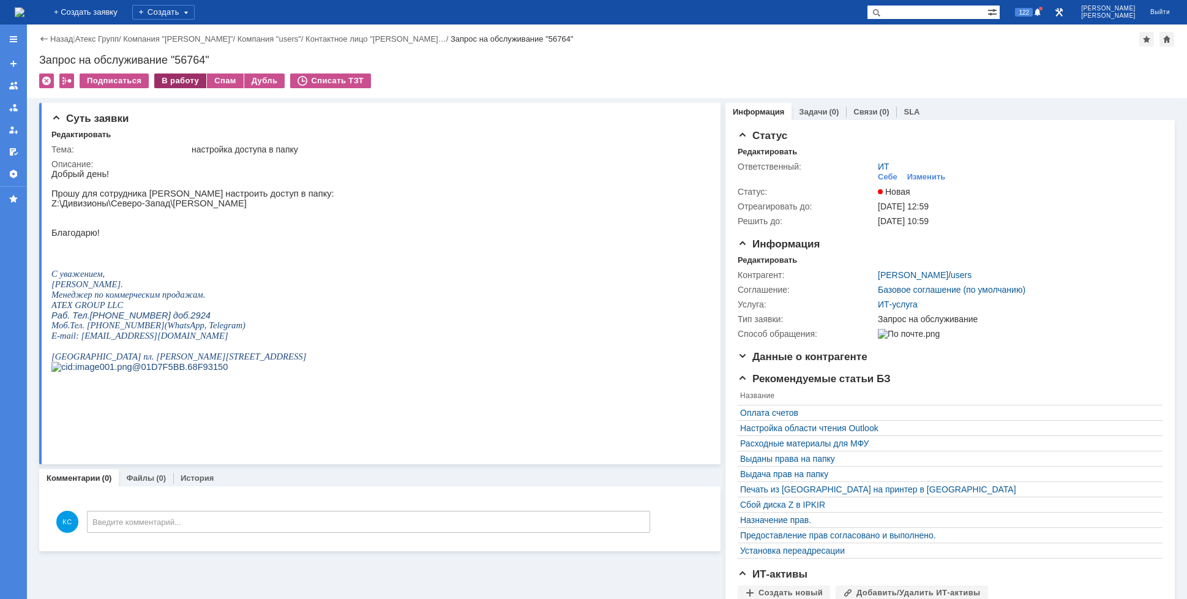
click at [174, 79] on div "В работу" at bounding box center [180, 80] width 52 height 15
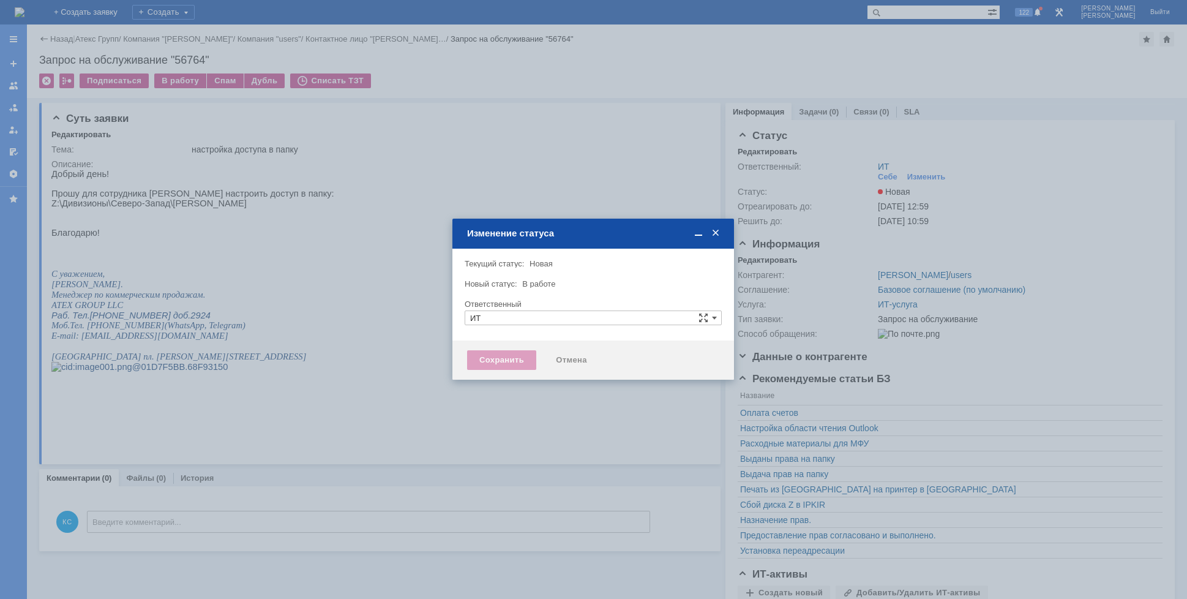
type input "[PERSON_NAME]"
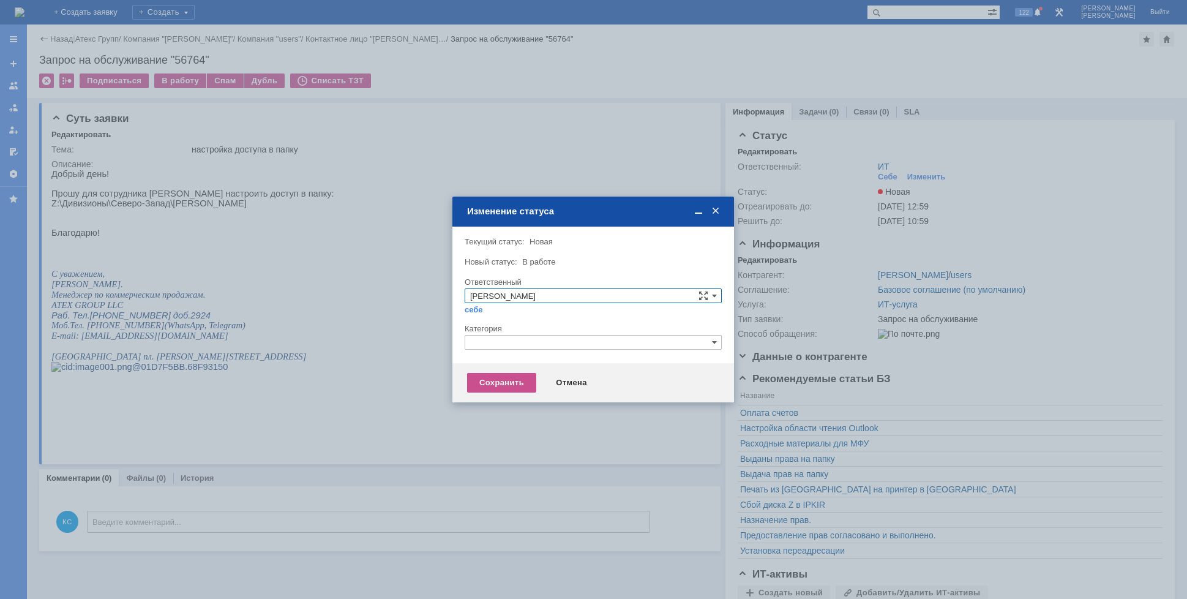
click at [528, 340] on input "text" at bounding box center [593, 342] width 257 height 15
drag, startPoint x: 501, startPoint y: 340, endPoint x: 441, endPoint y: 340, distance: 60.0
click at [441, 340] on body "Идет загрузка, пожалуйста, подождите. На домашнюю + Создать заявку Создать 122 …" at bounding box center [593, 299] width 1187 height 599
click at [521, 394] on div "Прочее" at bounding box center [593, 399] width 256 height 13
click at [478, 396] on div "Сохранить Отмена" at bounding box center [593, 382] width 282 height 39
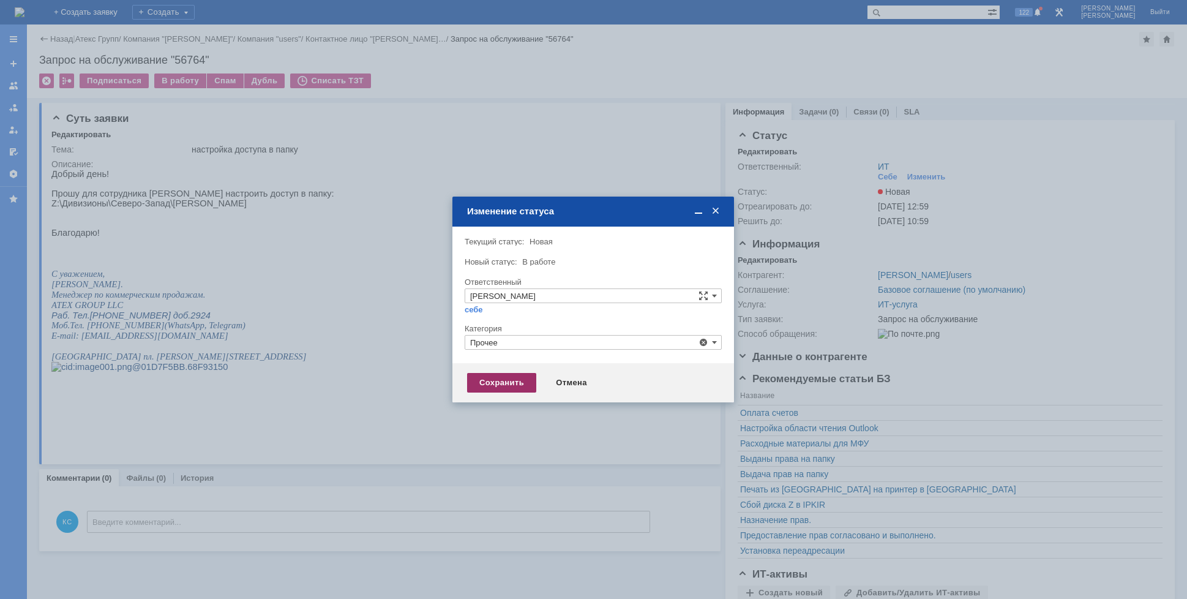
click at [480, 387] on div "Сохранить" at bounding box center [501, 383] width 69 height 20
type input "Прочее"
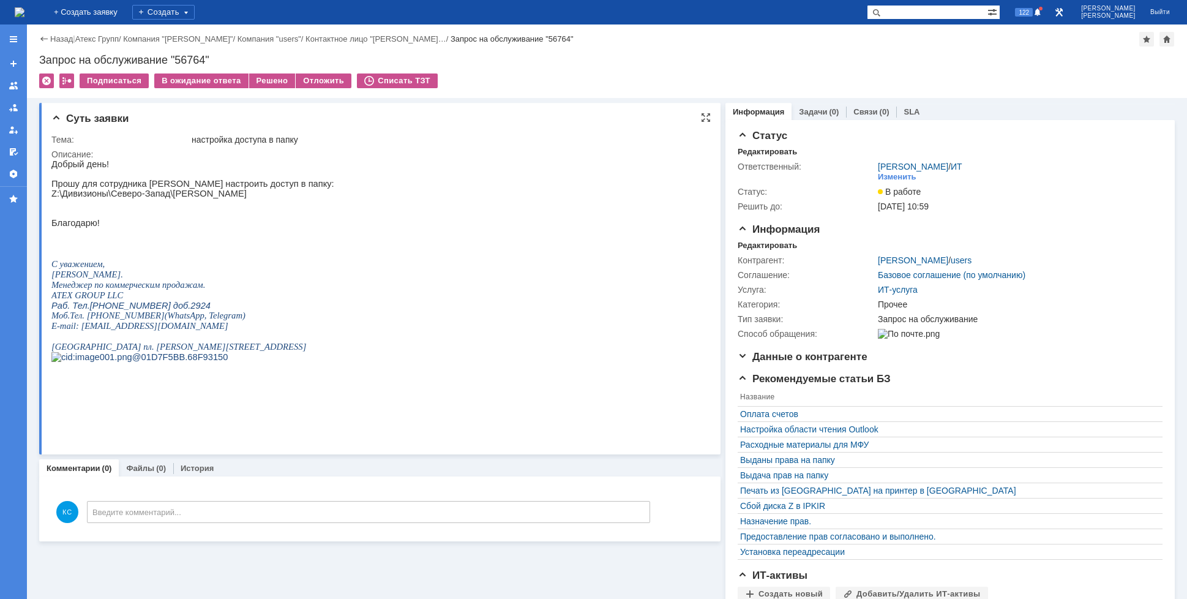
click at [250, 187] on p "Прошу для сотрудника [PERSON_NAME] настроить доступ в папку:" at bounding box center [192, 184] width 283 height 10
click at [271, 81] on div "Решено" at bounding box center [272, 80] width 47 height 15
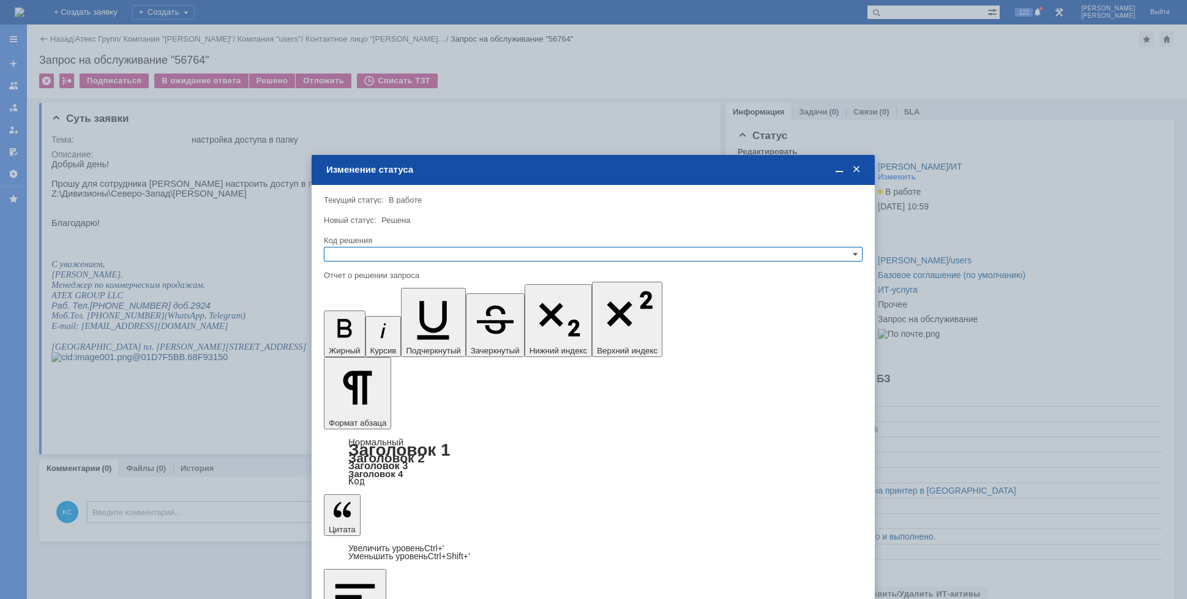
click at [503, 248] on input "text" at bounding box center [593, 254] width 539 height 15
click at [386, 313] on span "Решено" at bounding box center [593, 314] width 528 height 10
type input "Решено"
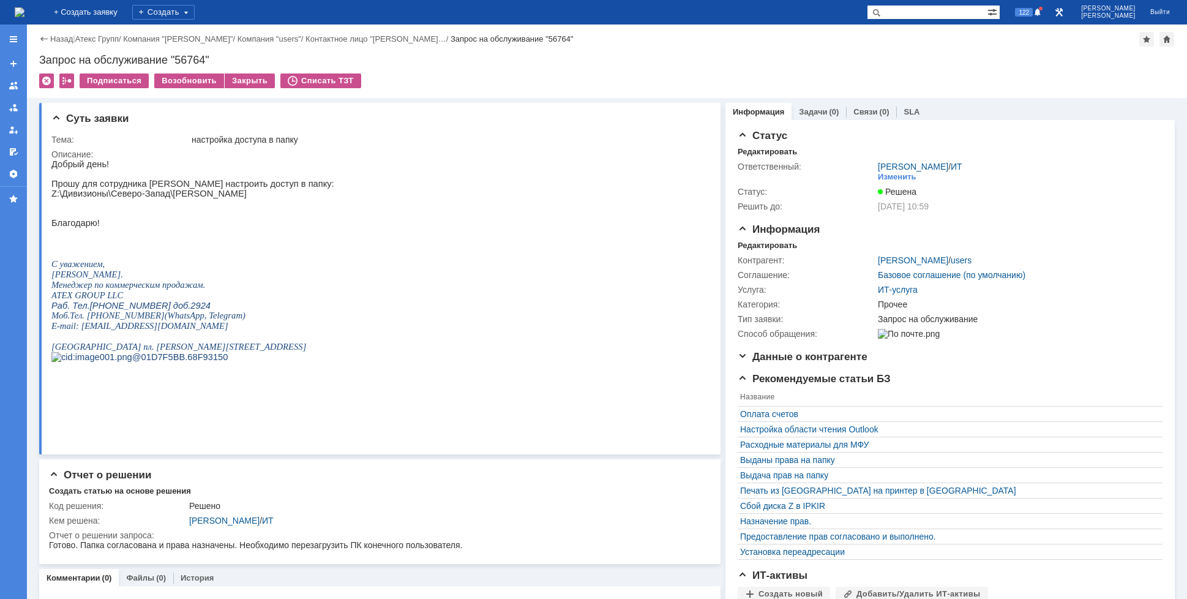
click at [24, 17] on img at bounding box center [20, 12] width 10 height 10
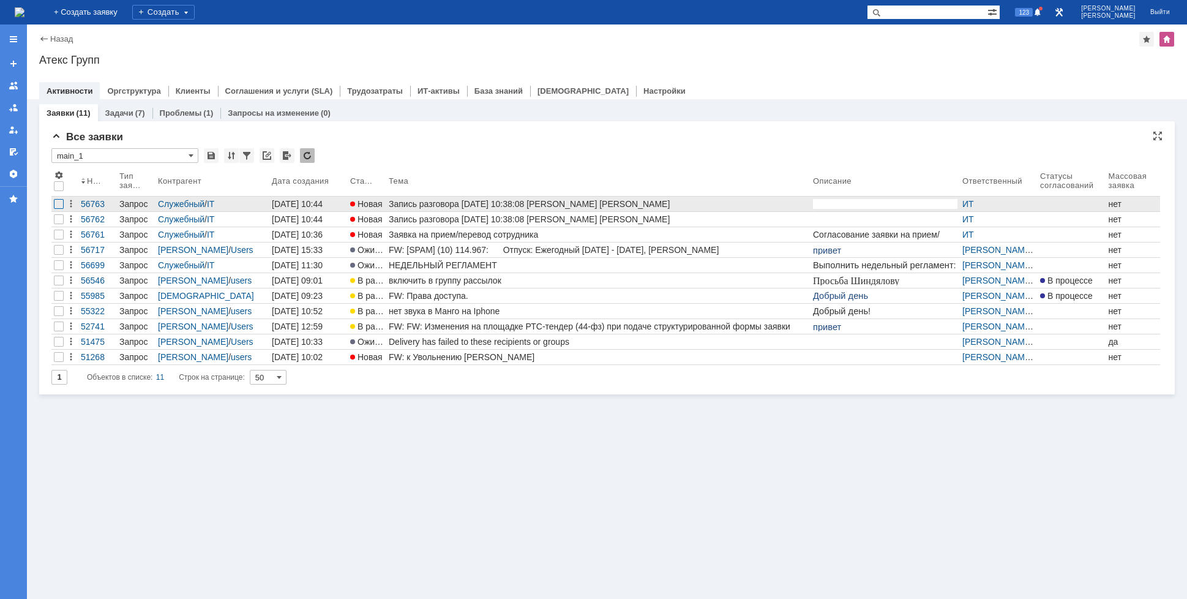
click at [63, 204] on div at bounding box center [59, 204] width 10 height 10
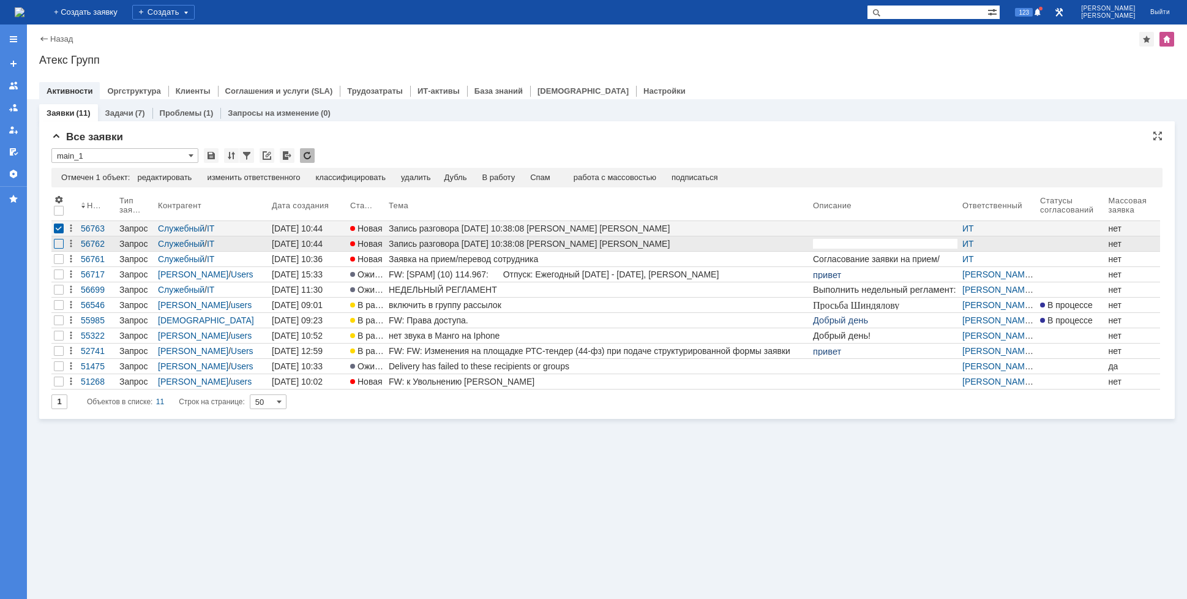
click at [56, 241] on div at bounding box center [59, 244] width 10 height 10
click at [520, 179] on div "Спам" at bounding box center [515, 178] width 20 height 10
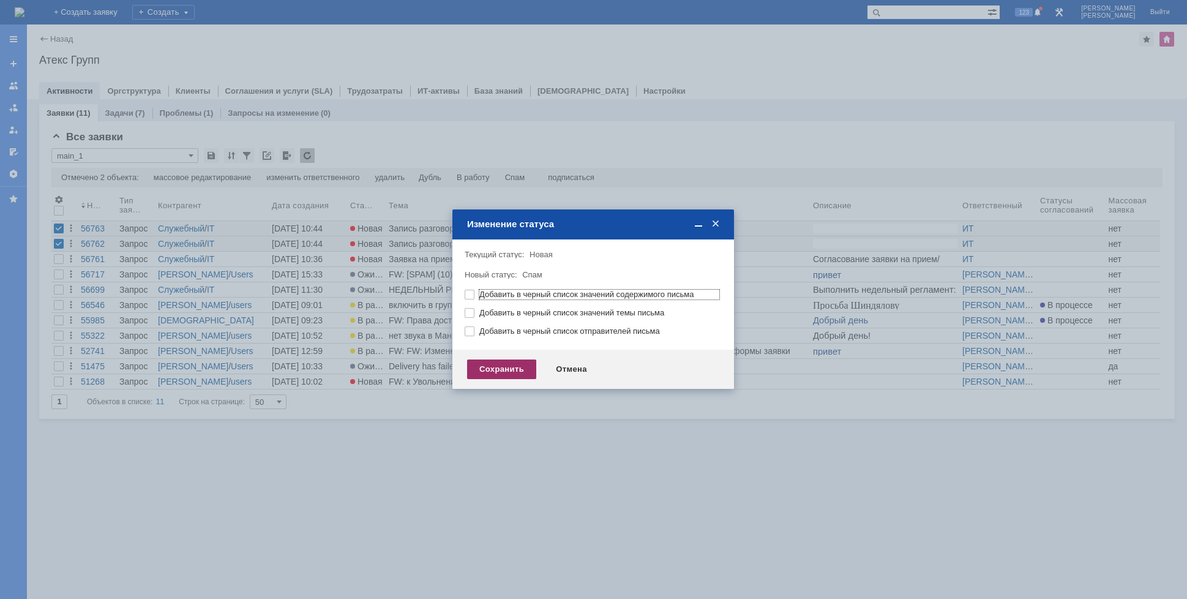
click at [504, 364] on div "Сохранить" at bounding box center [501, 369] width 69 height 20
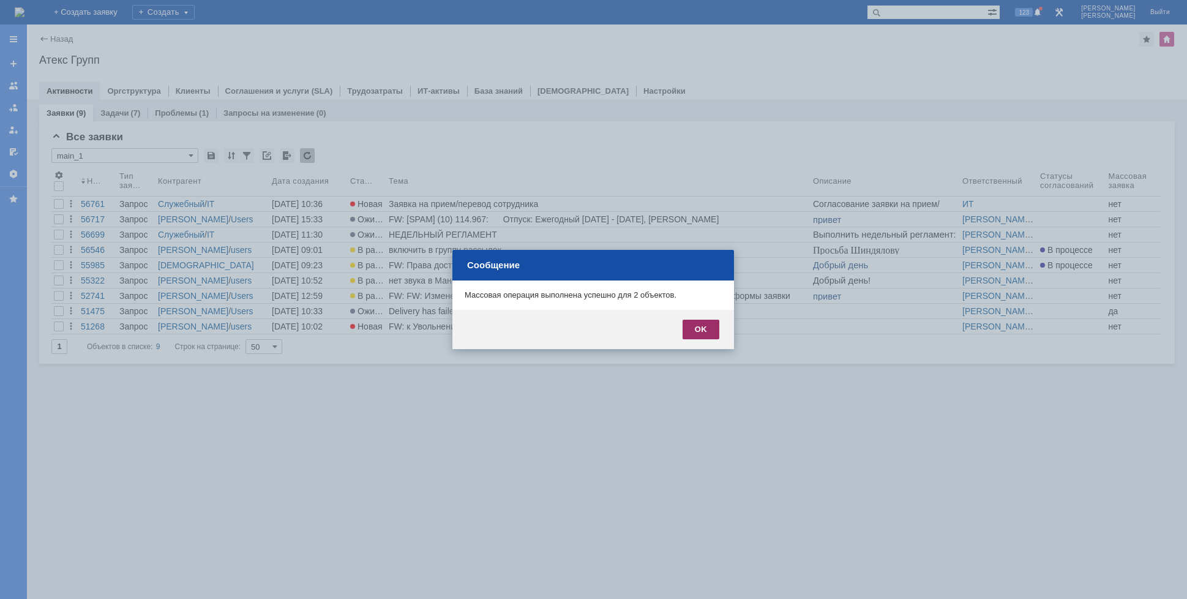
click at [700, 334] on div "OK" at bounding box center [701, 330] width 37 height 20
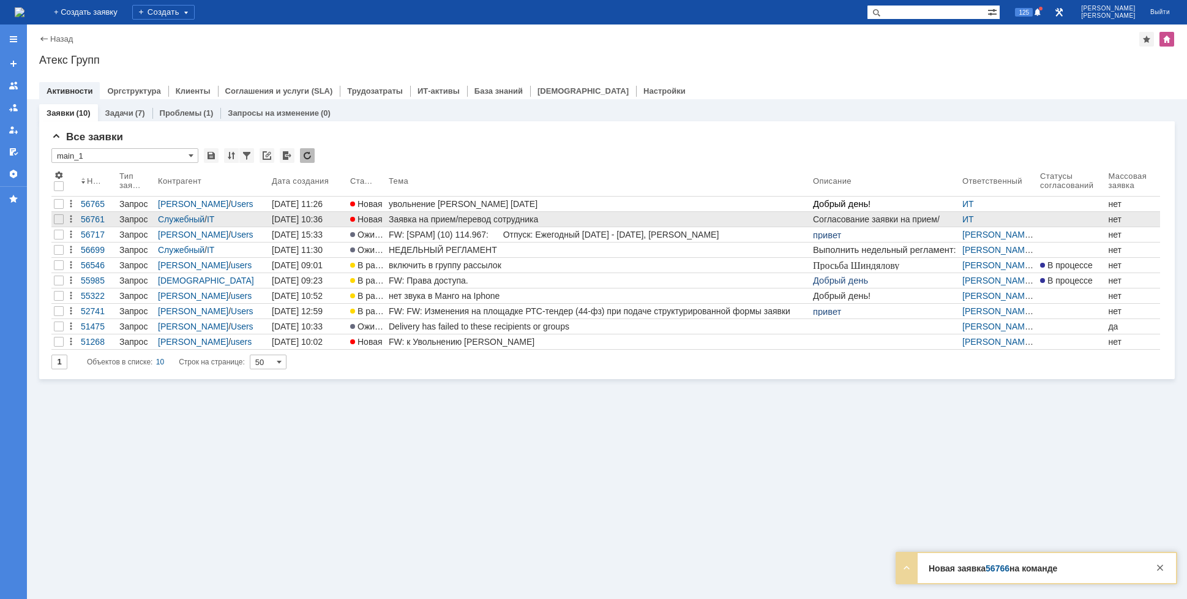
click at [462, 216] on div "Заявка на прием/перевод сотрудника" at bounding box center [598, 219] width 419 height 10
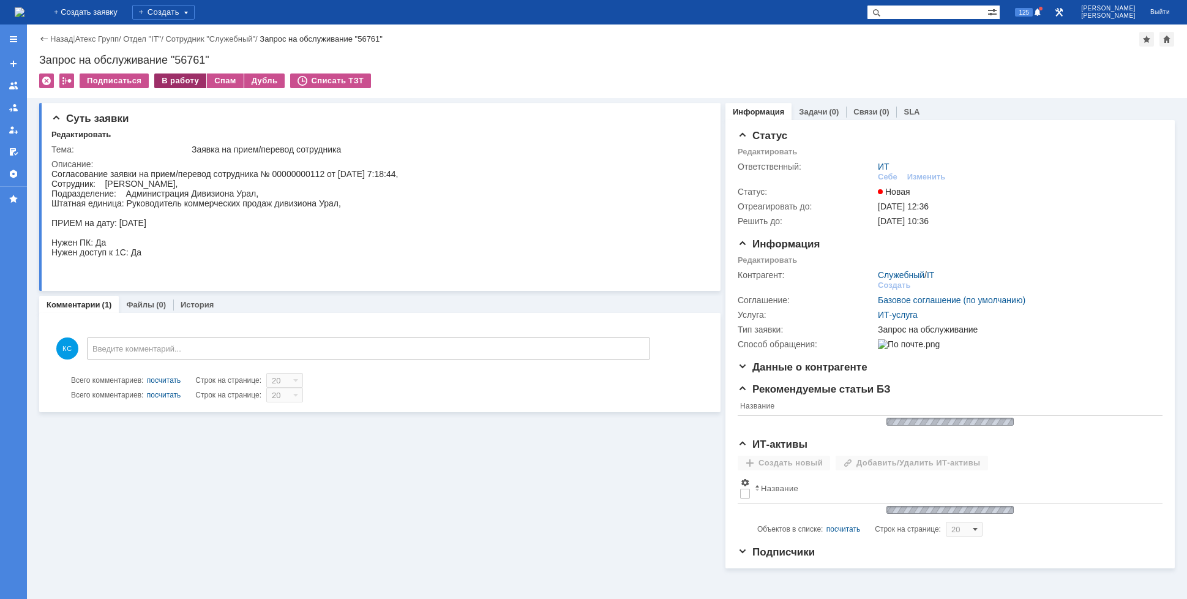
click at [159, 80] on div "В работу" at bounding box center [180, 80] width 52 height 15
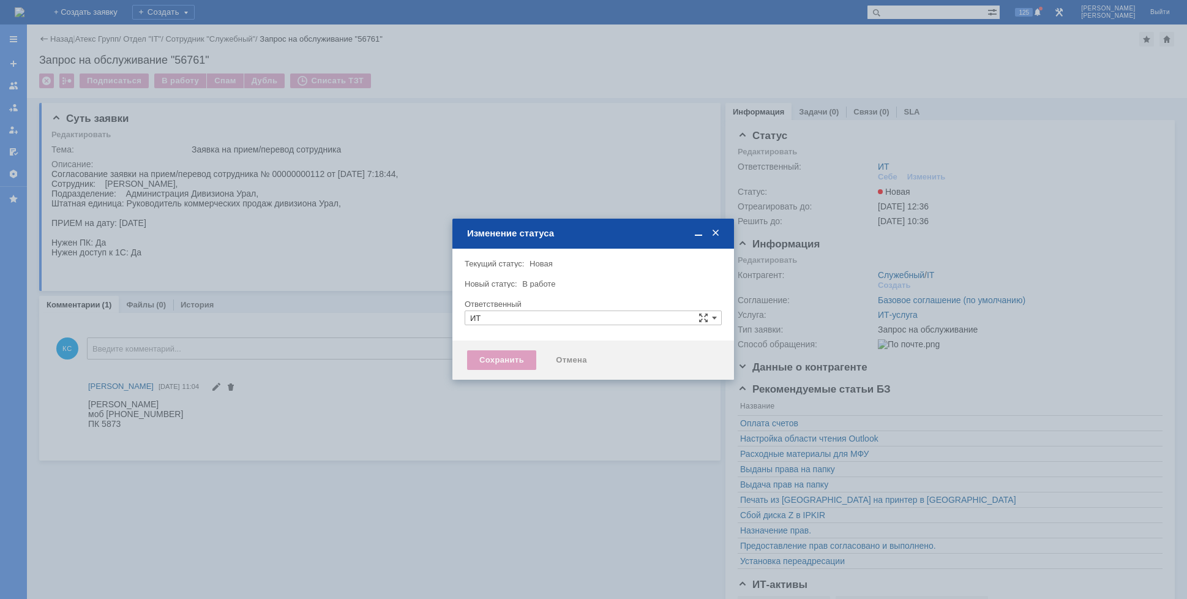
type input "[PERSON_NAME]"
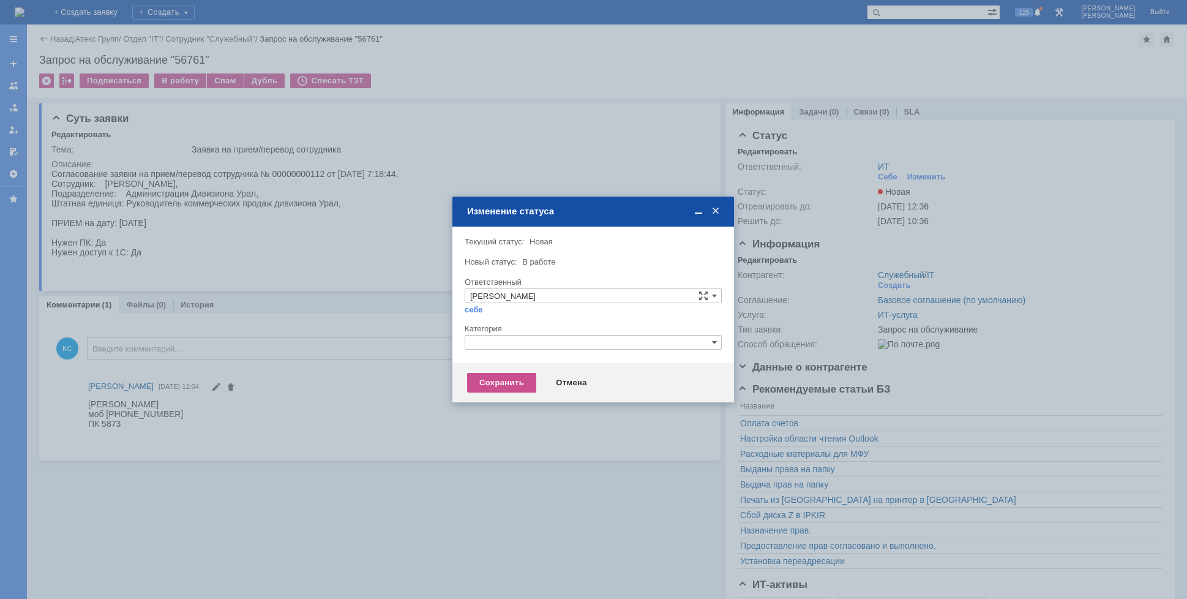
click at [493, 332] on div "Категория" at bounding box center [592, 328] width 255 height 8
click at [493, 341] on input "text" at bounding box center [593, 342] width 257 height 15
drag, startPoint x: 509, startPoint y: 336, endPoint x: 400, endPoint y: 345, distance: 109.4
click at [400, 345] on body "Идет загрузка, пожалуйста, подождите. На домашнюю + Создать заявку Создать 125 …" at bounding box center [593, 299] width 1187 height 599
click at [504, 409] on span "Прием(увольнение) сотрудников" at bounding box center [593, 414] width 246 height 10
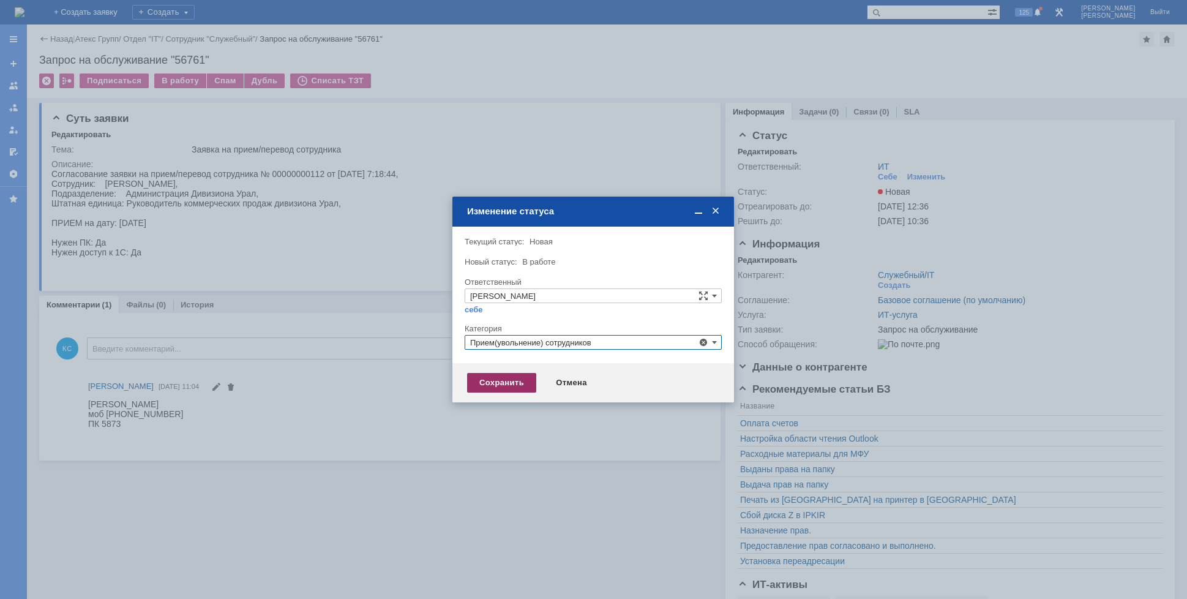
click at [499, 390] on div "Сохранить" at bounding box center [501, 383] width 69 height 20
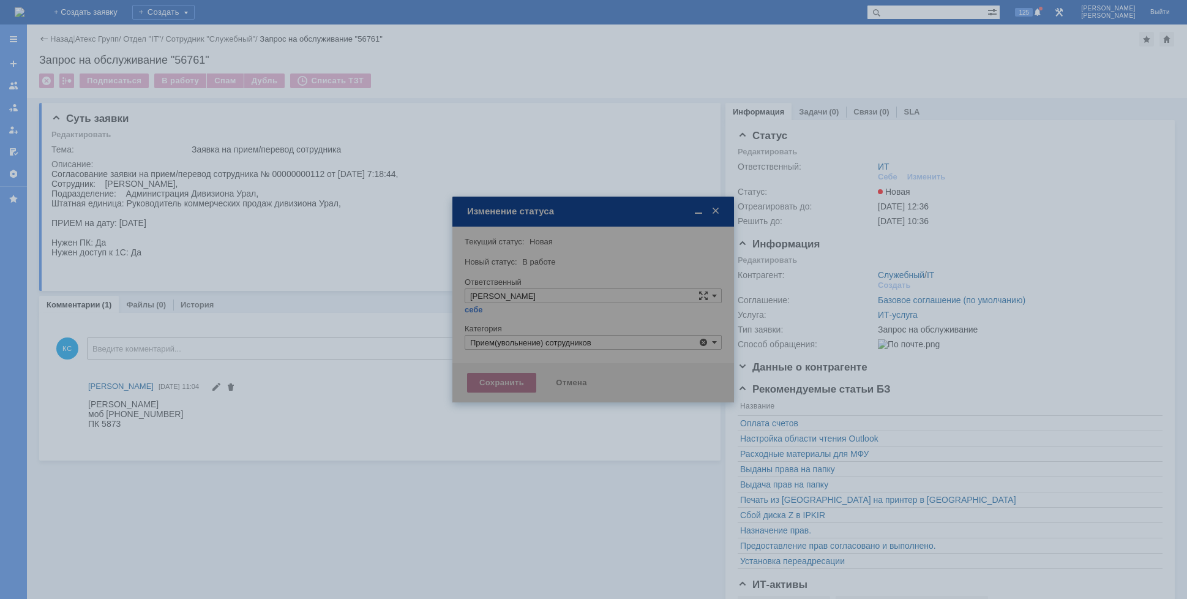
type input "Прием(увольнение) сотрудников"
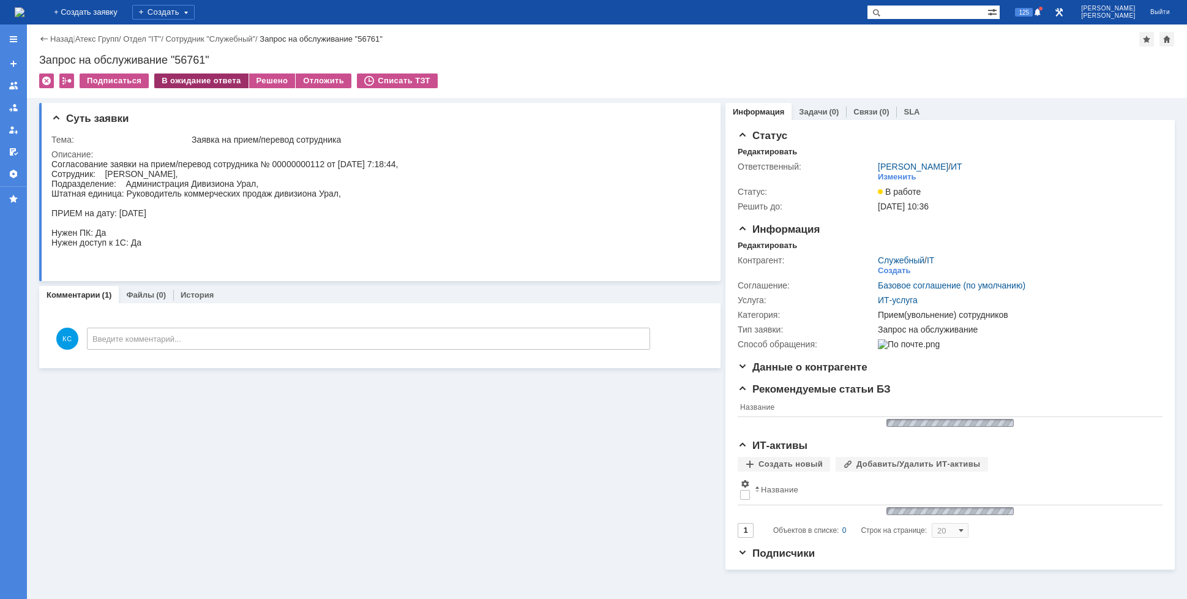
click at [201, 85] on div "В ожидание ответа" at bounding box center [201, 80] width 94 height 15
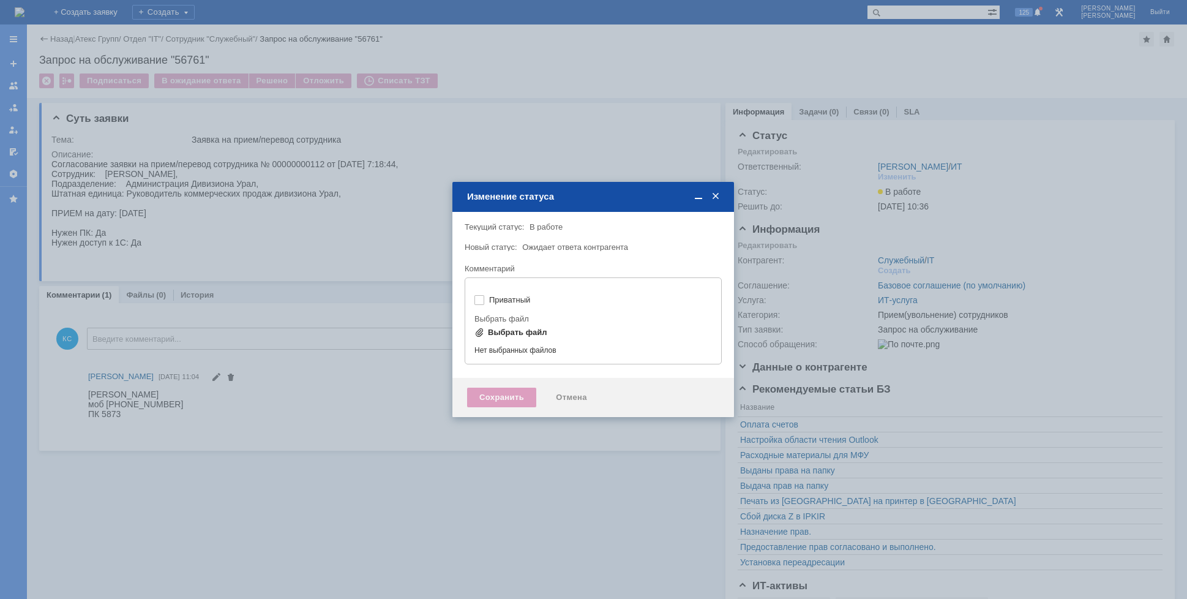
type input "[не указано]"
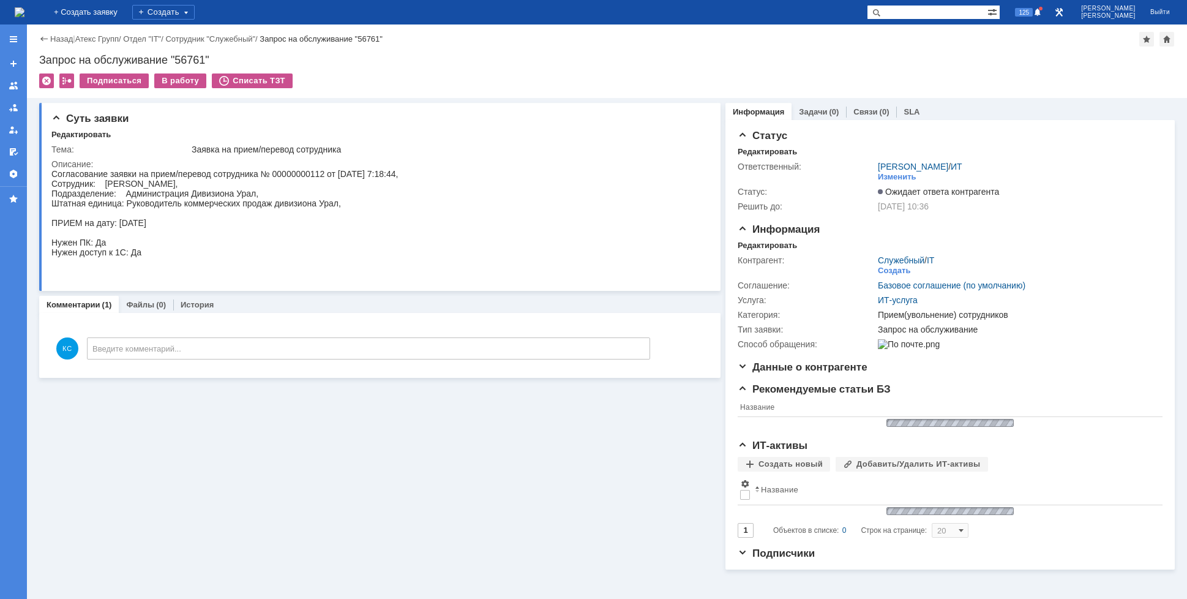
click at [24, 8] on img at bounding box center [20, 12] width 10 height 10
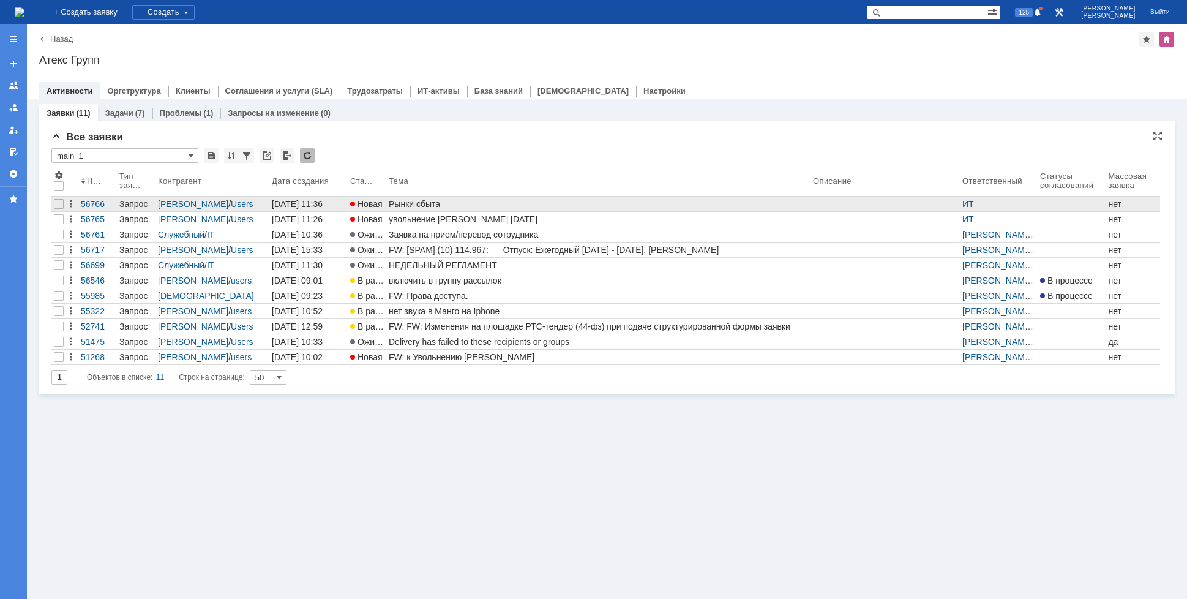
click at [451, 204] on div "Рынки сбыта" at bounding box center [598, 204] width 419 height 10
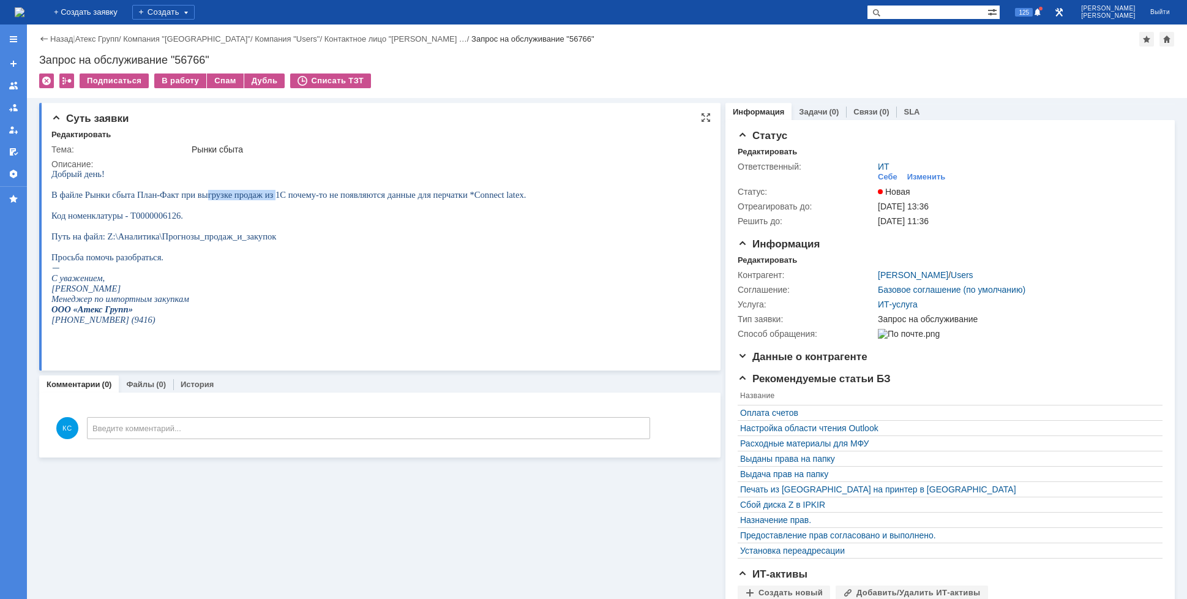
drag, startPoint x: 201, startPoint y: 198, endPoint x: 280, endPoint y: 200, distance: 79.6
click at [274, 200] on span "Добрый день! В файле Рынки сбыта План-Факт при выгрузке продаж из 1С почему-то …" at bounding box center [288, 215] width 474 height 93
drag, startPoint x: 296, startPoint y: 197, endPoint x: 375, endPoint y: 196, distance: 79.0
click at [373, 196] on span "Добрый день! В файле Рынки сбыта План-Факт при выгрузке продаж из 1С почему-то …" at bounding box center [288, 215] width 474 height 93
drag, startPoint x: 388, startPoint y: 195, endPoint x: 451, endPoint y: 195, distance: 63.1
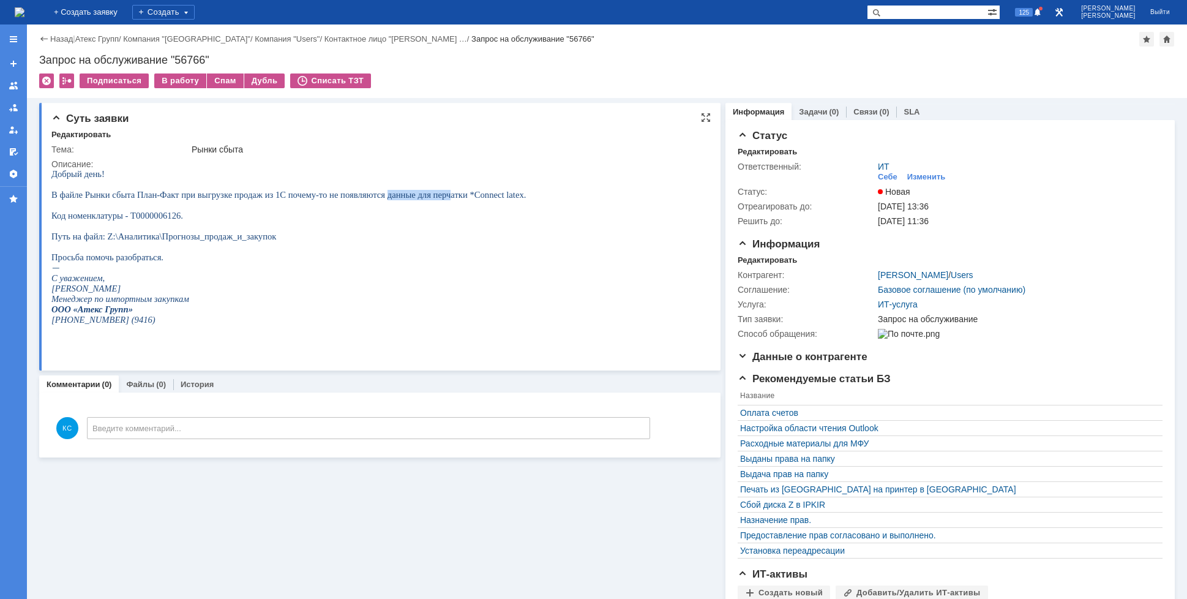
click at [449, 195] on span "Добрый день! В файле Рынки сбыта План-Факт при выгрузке продаж из 1С почему-то …" at bounding box center [288, 215] width 474 height 93
drag, startPoint x: 462, startPoint y: 195, endPoint x: 505, endPoint y: 195, distance: 43.5
click at [503, 195] on span "Добрый день! В файле Рынки сбыта План-Факт при выгрузке продаж из 1С почему-то …" at bounding box center [288, 215] width 474 height 93
click at [915, 174] on div "Изменить" at bounding box center [926, 177] width 39 height 10
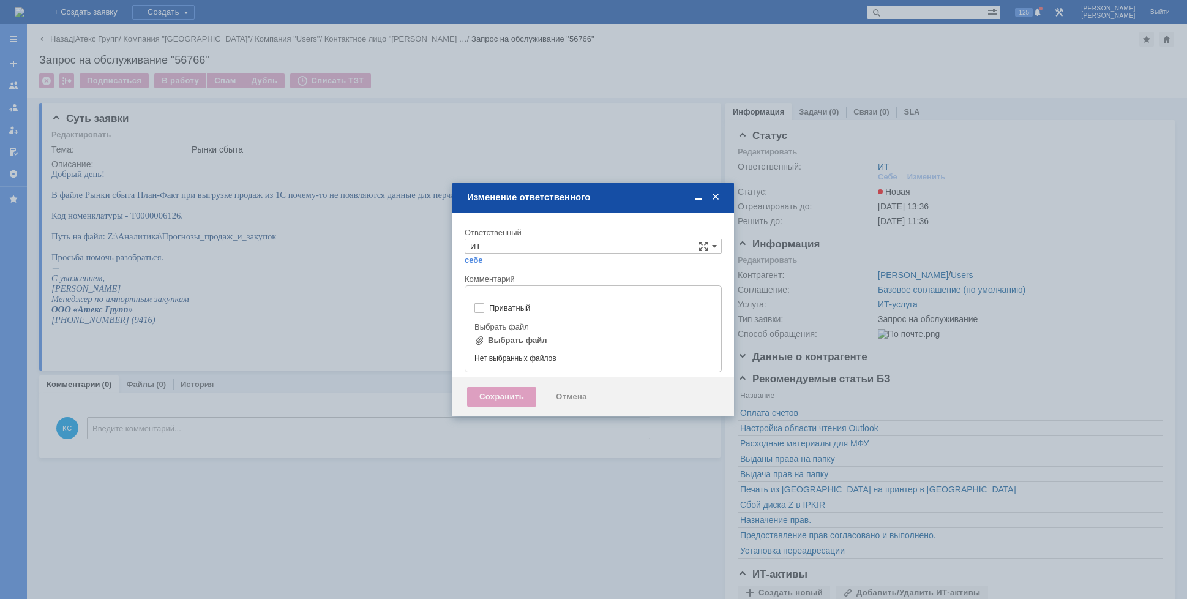
type input "[не указано]"
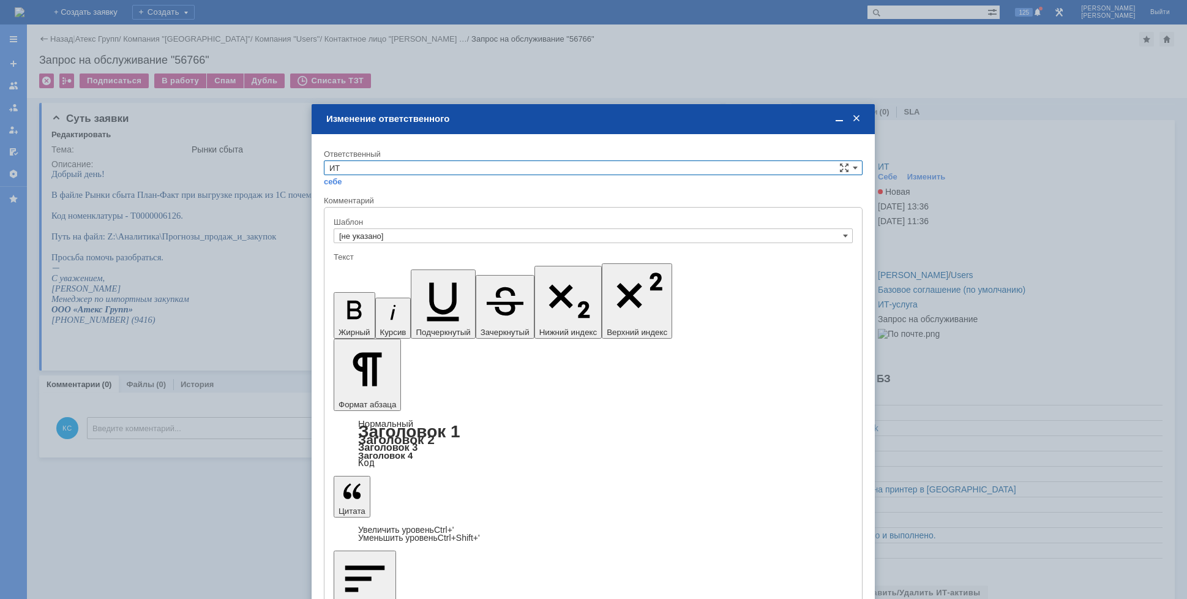
click at [422, 164] on input "ИТ" at bounding box center [593, 167] width 539 height 15
click at [386, 264] on div "АСУ" at bounding box center [593, 269] width 538 height 13
type input "АСУ"
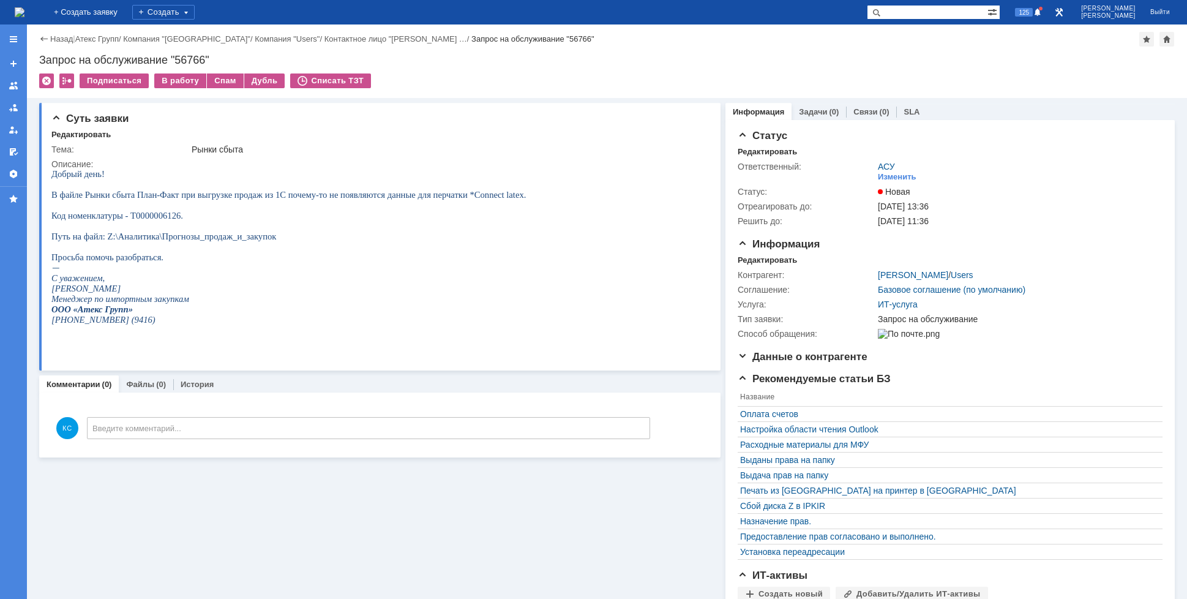
click at [24, 17] on img at bounding box center [20, 12] width 10 height 10
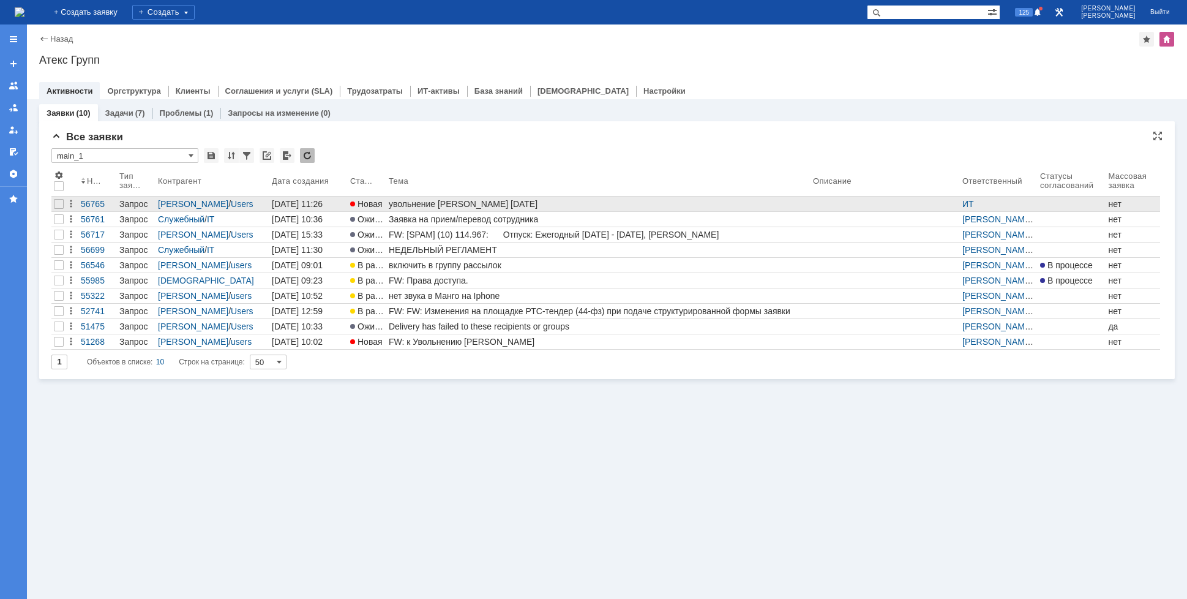
click at [487, 203] on div "увольнение [PERSON_NAME] [DATE]" at bounding box center [598, 204] width 419 height 10
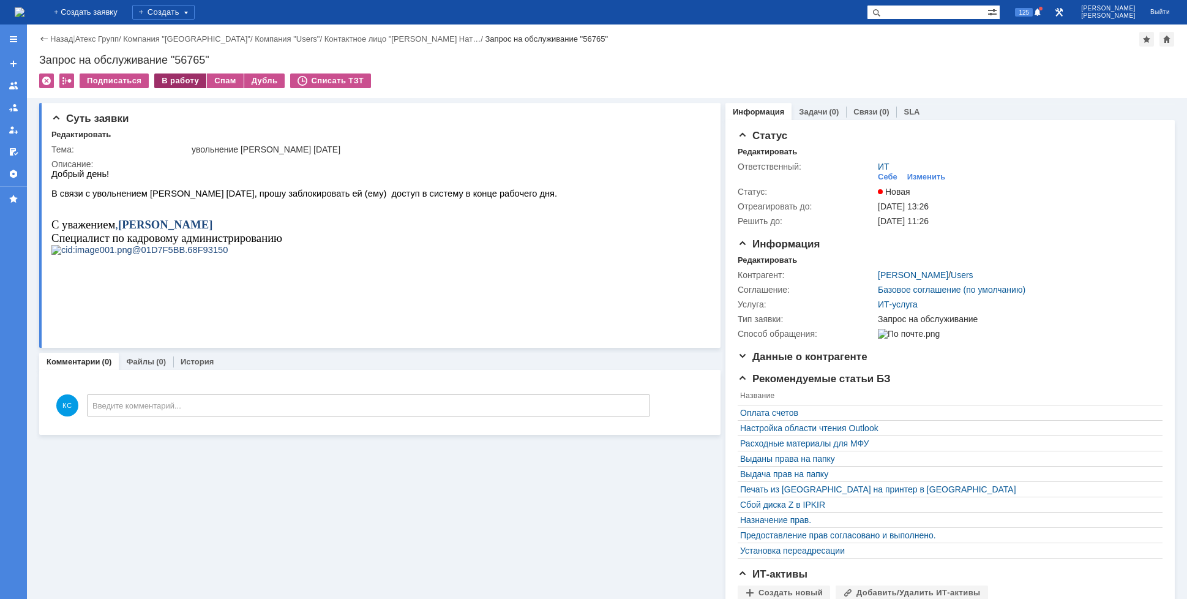
click at [189, 78] on div "В работу" at bounding box center [180, 80] width 52 height 15
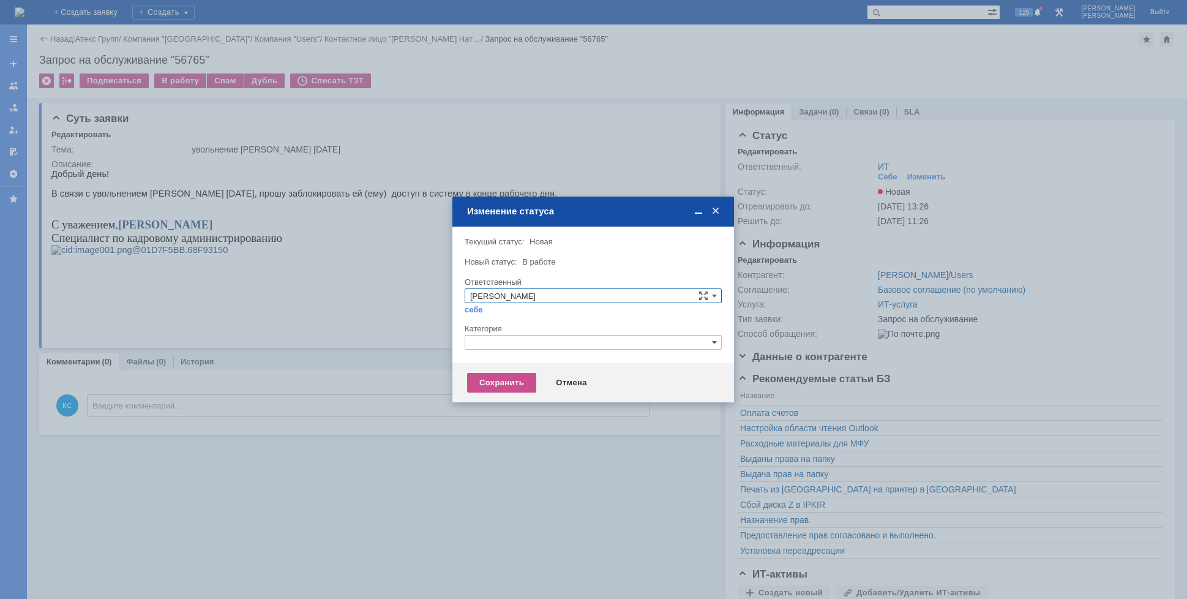
click at [533, 337] on input "text" at bounding box center [593, 342] width 257 height 15
click at [515, 411] on span "Прием(увольнение) сотрудников" at bounding box center [593, 414] width 246 height 10
click at [503, 389] on div "Сохранить" at bounding box center [501, 383] width 69 height 20
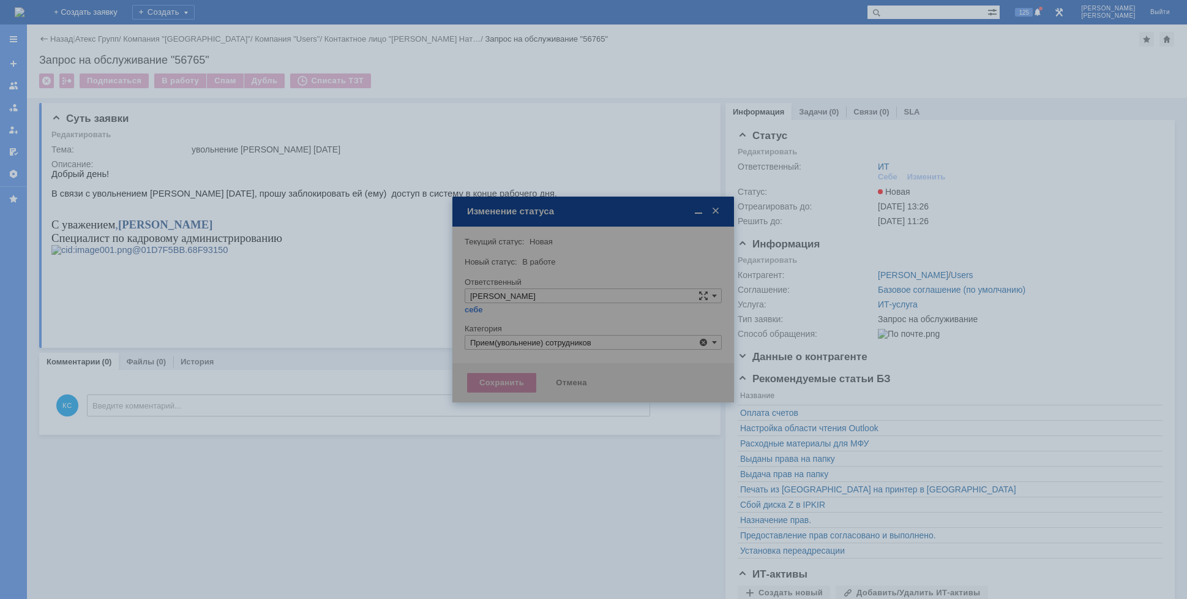
type input "Прием(увольнение) сотрудников"
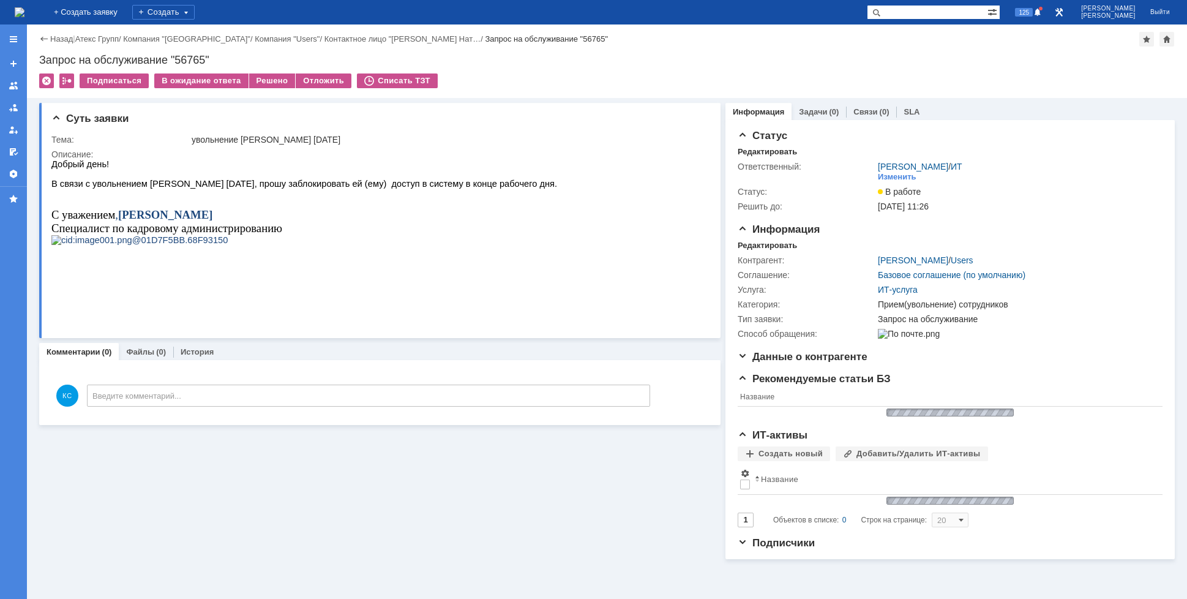
click at [24, 12] on img at bounding box center [20, 12] width 10 height 10
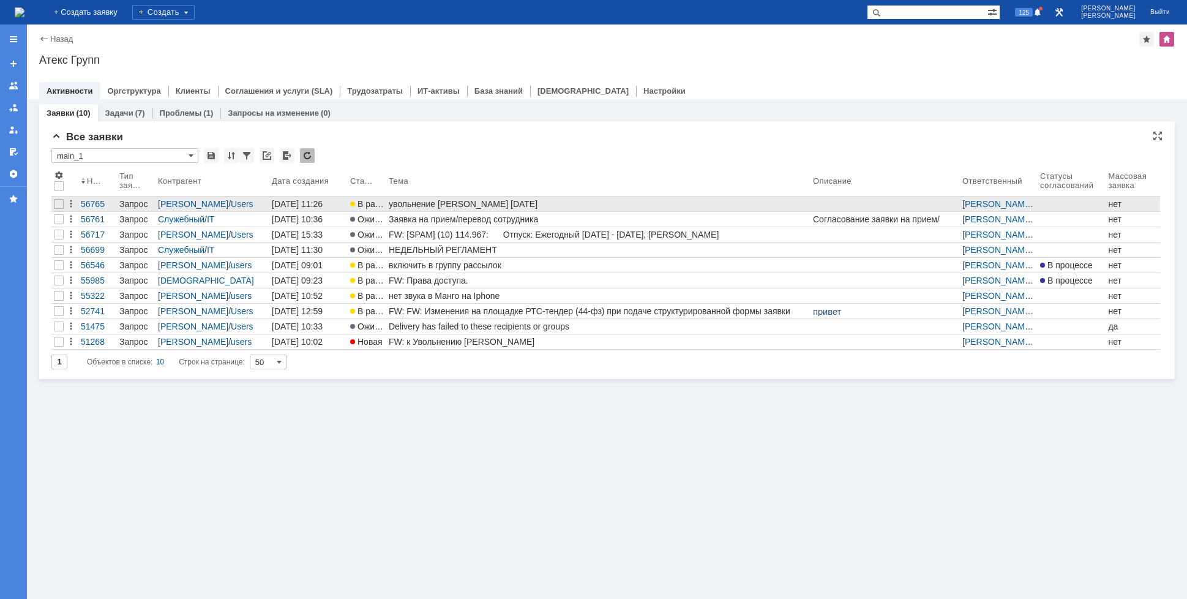
click at [457, 203] on div "увольнение [PERSON_NAME] [DATE]" at bounding box center [598, 204] width 419 height 10
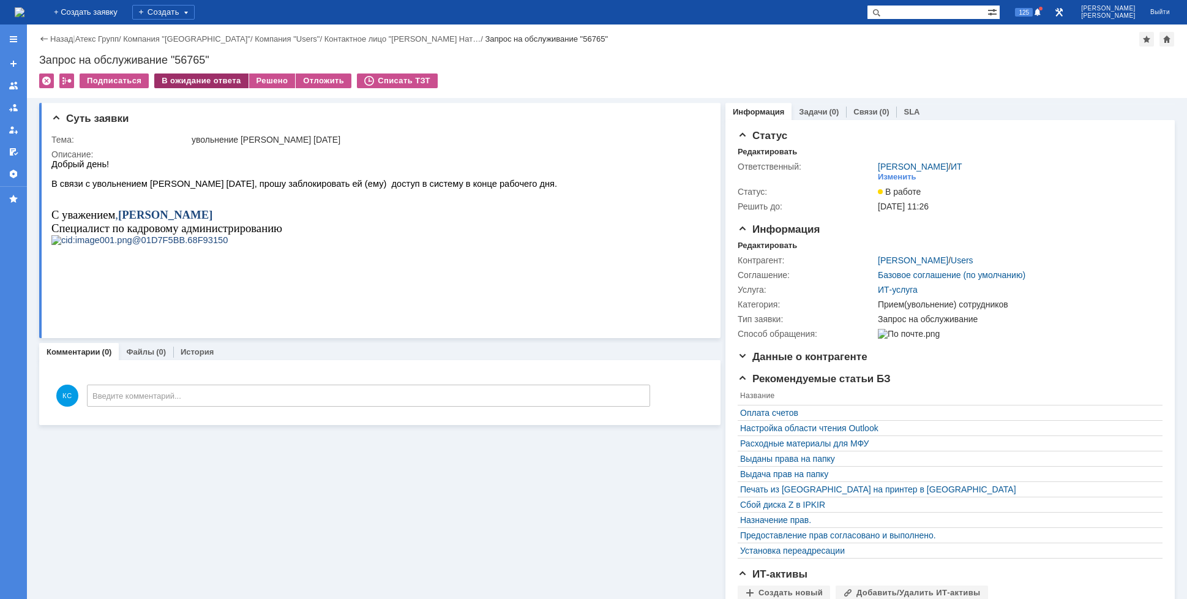
click at [191, 81] on div "В ожидание ответа" at bounding box center [201, 80] width 94 height 15
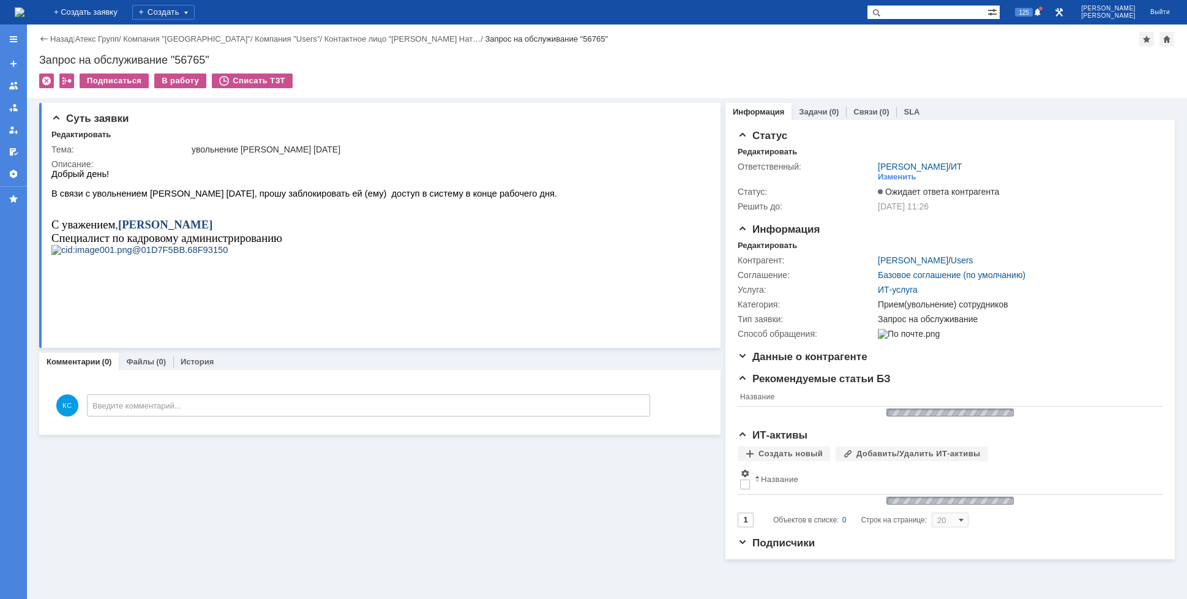
click at [24, 17] on img at bounding box center [20, 12] width 10 height 10
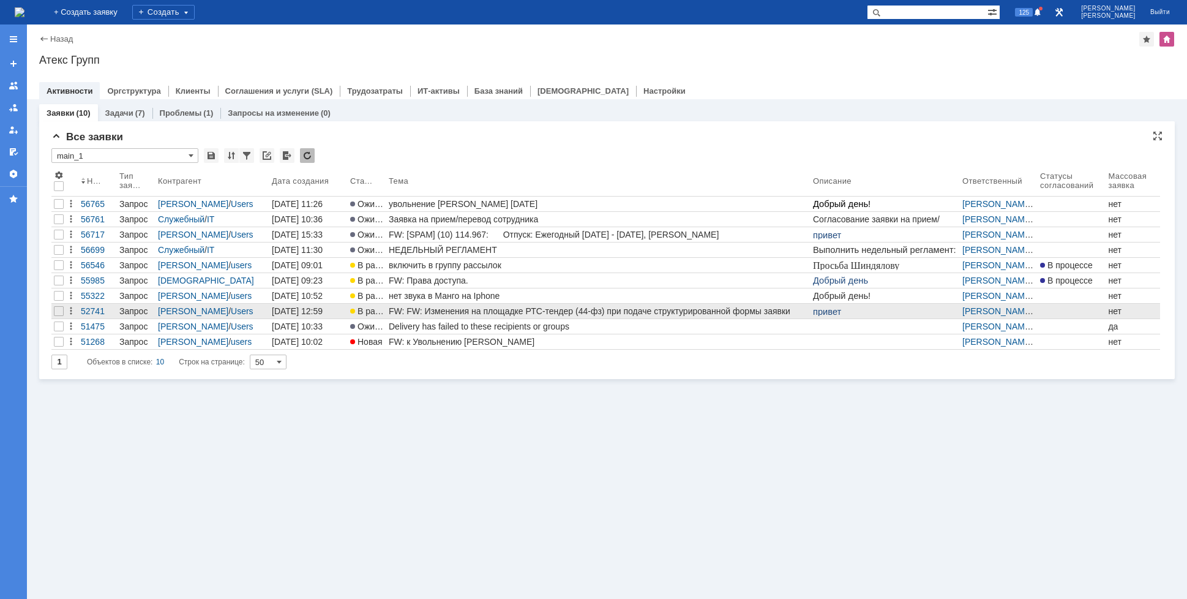
click at [436, 311] on div "FW: FW: Изменения на площадке РТС-тендер (44-фз) при подаче структурированной ф…" at bounding box center [598, 311] width 419 height 10
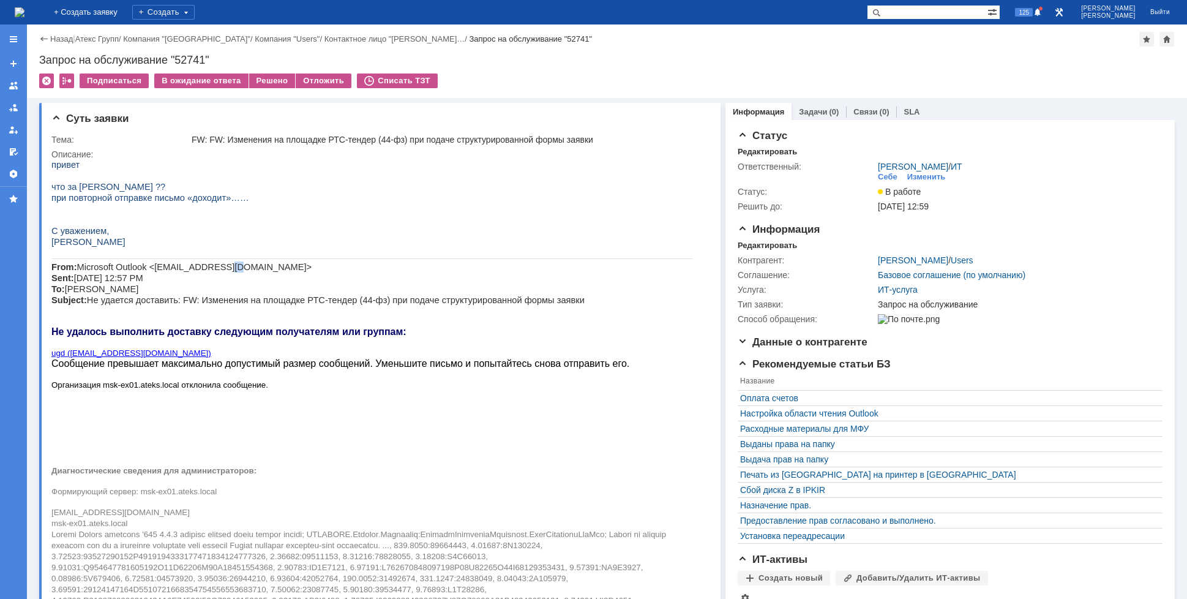
drag, startPoint x: 206, startPoint y: 271, endPoint x: 227, endPoint y: 268, distance: 21.1
click at [222, 271] on span "Microsoft Outlook <[EMAIL_ADDRESS][DOMAIN_NAME]> Sent: [DATE] 12:57 PM To: [PER…" at bounding box center [317, 283] width 533 height 43
click at [24, 7] on img at bounding box center [20, 12] width 10 height 10
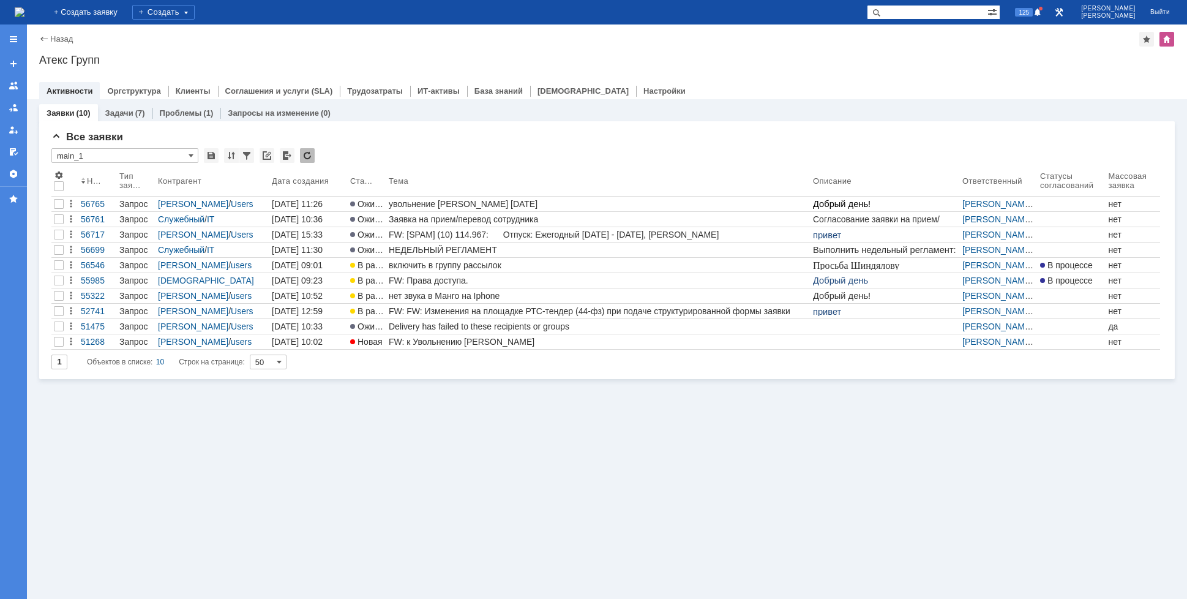
click at [24, 17] on img at bounding box center [20, 12] width 10 height 10
click at [24, 7] on img at bounding box center [20, 12] width 10 height 10
